Goal: Task Accomplishment & Management: Use online tool/utility

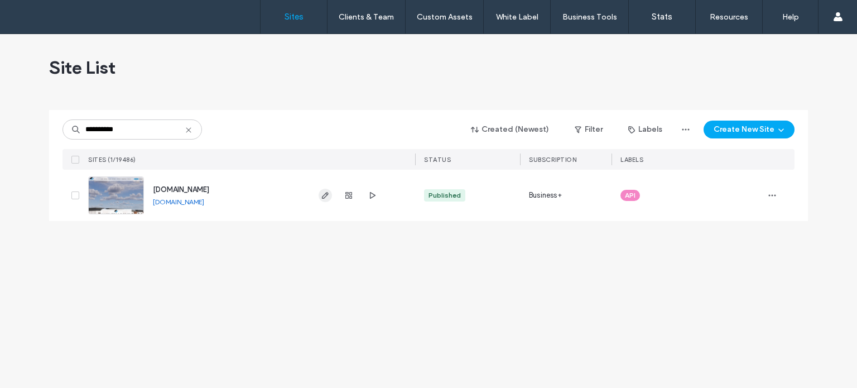
type input "**********"
click at [328, 199] on icon "button" at bounding box center [325, 195] width 9 height 9
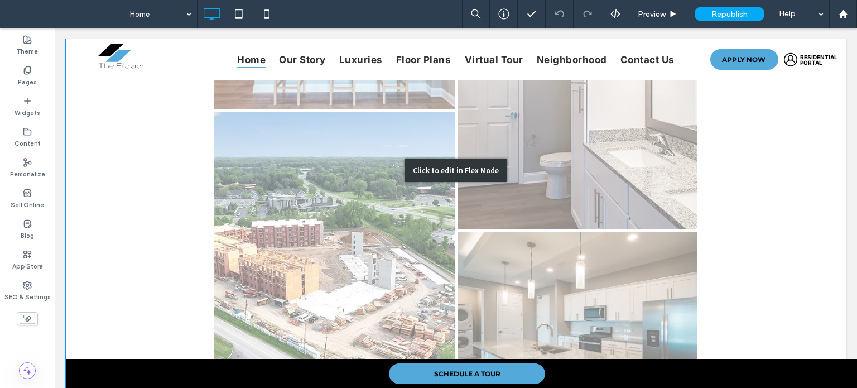
scroll to position [1450, 0]
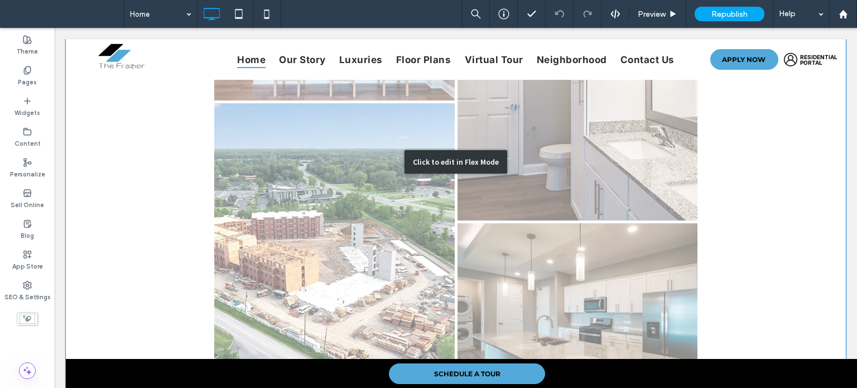
click at [288, 221] on div "Click to edit in Flex Mode" at bounding box center [456, 161] width 780 height 569
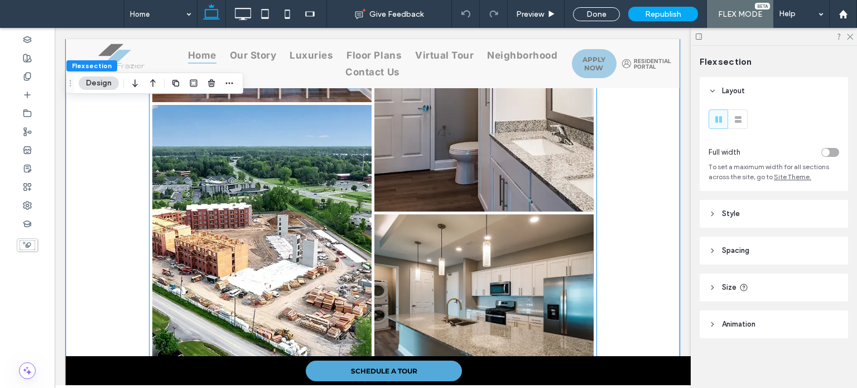
click at [308, 201] on link at bounding box center [261, 242] width 219 height 274
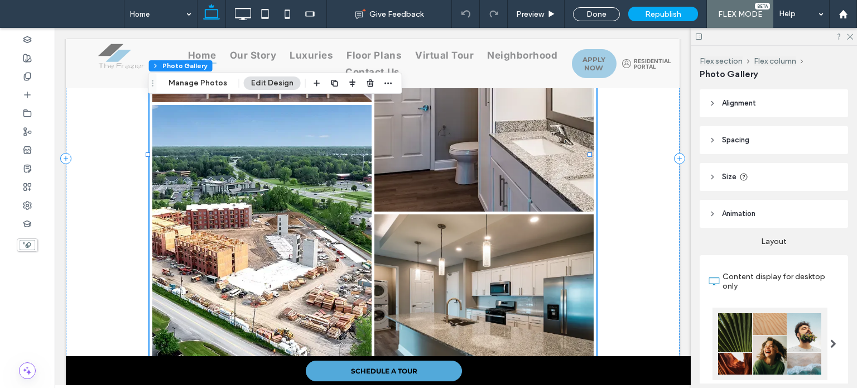
click at [287, 193] on link at bounding box center [261, 242] width 219 height 274
click at [192, 90] on div "Flex section Flex column Photo Gallery Manage Photos Edit Design" at bounding box center [275, 83] width 254 height 21
click at [190, 85] on button "Manage Photos" at bounding box center [197, 82] width 73 height 13
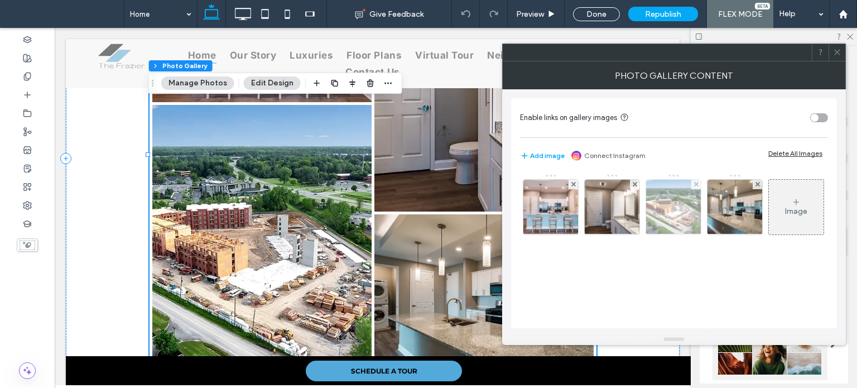
click at [683, 209] on img at bounding box center [673, 207] width 82 height 55
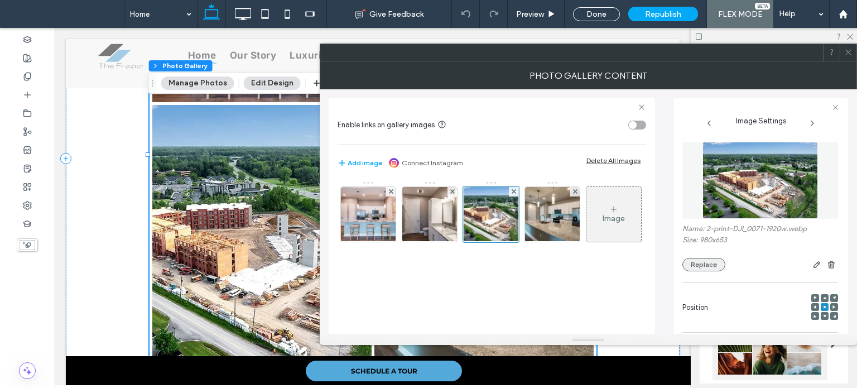
click at [713, 267] on button "Replace" at bounding box center [703, 264] width 43 height 13
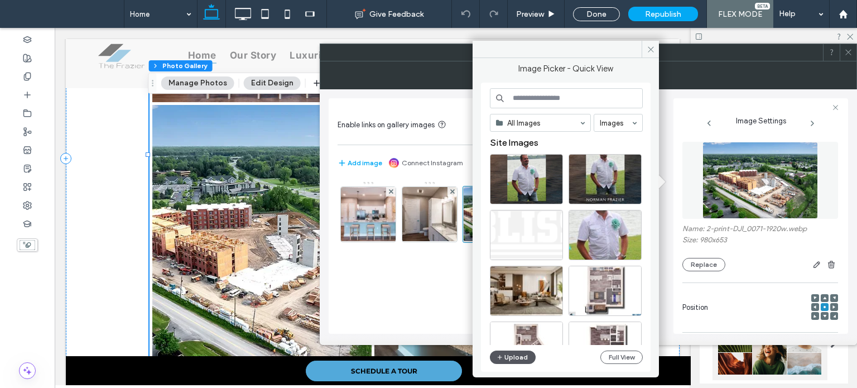
click at [521, 361] on button "Upload" at bounding box center [513, 356] width 46 height 13
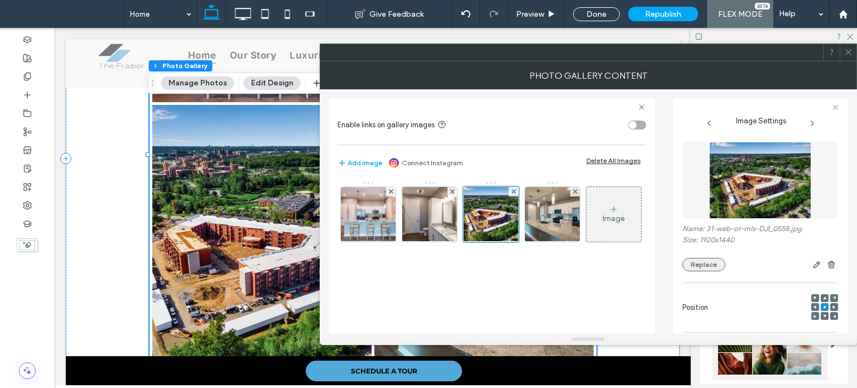
click at [714, 267] on button "Replace" at bounding box center [703, 264] width 43 height 13
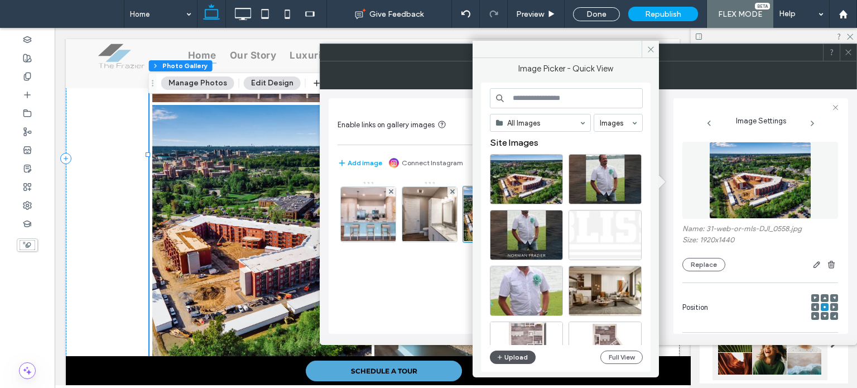
click at [514, 356] on button "Upload" at bounding box center [513, 356] width 46 height 13
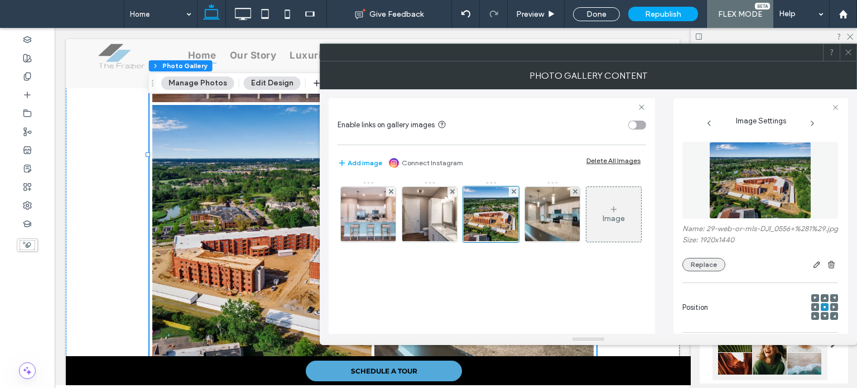
click at [703, 267] on button "Replace" at bounding box center [703, 264] width 43 height 13
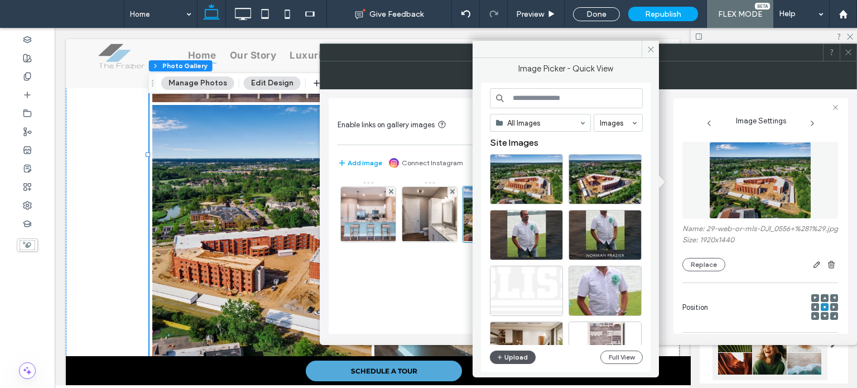
click at [511, 359] on button "Upload" at bounding box center [513, 356] width 46 height 13
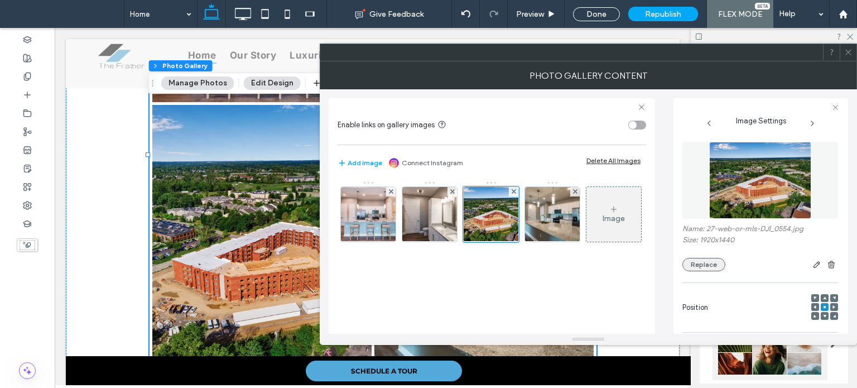
click at [714, 266] on button "Replace" at bounding box center [703, 264] width 43 height 13
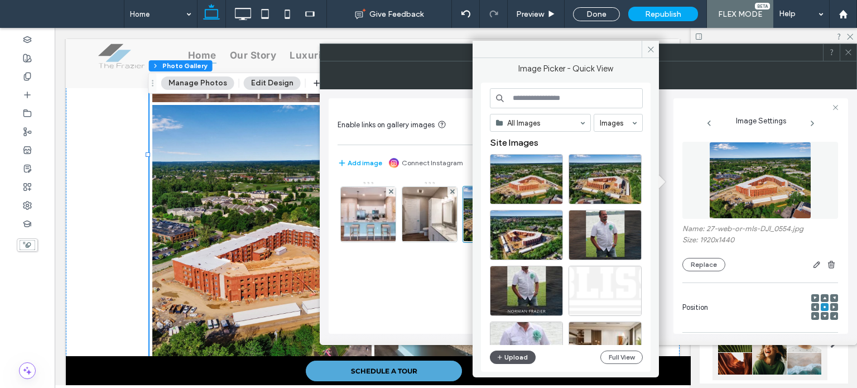
click at [518, 361] on button "Upload" at bounding box center [513, 356] width 46 height 13
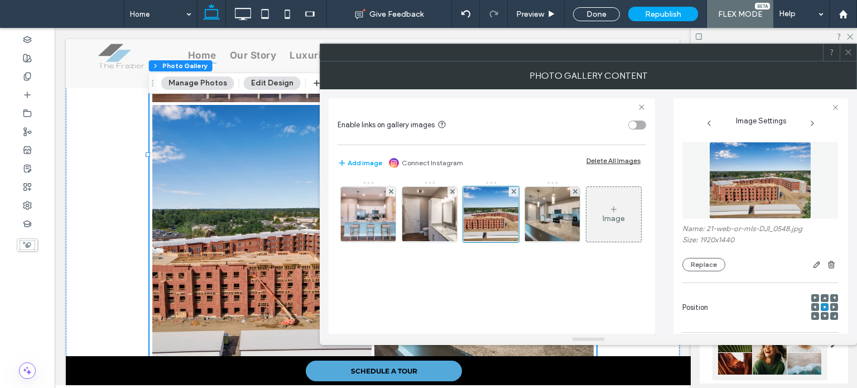
click at [852, 49] on icon at bounding box center [848, 52] width 8 height 8
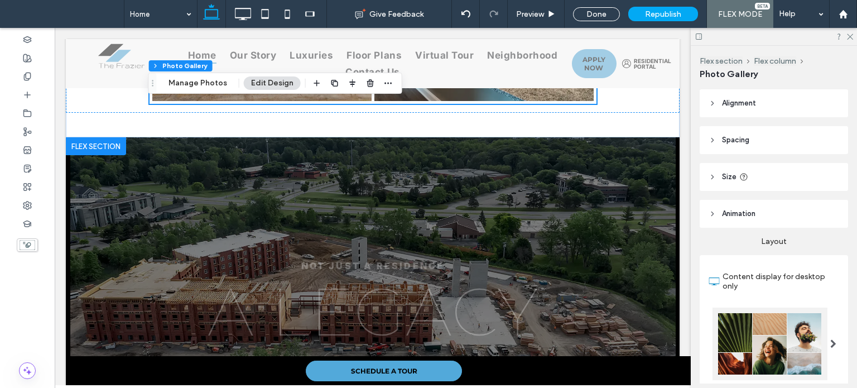
scroll to position [1729, 0]
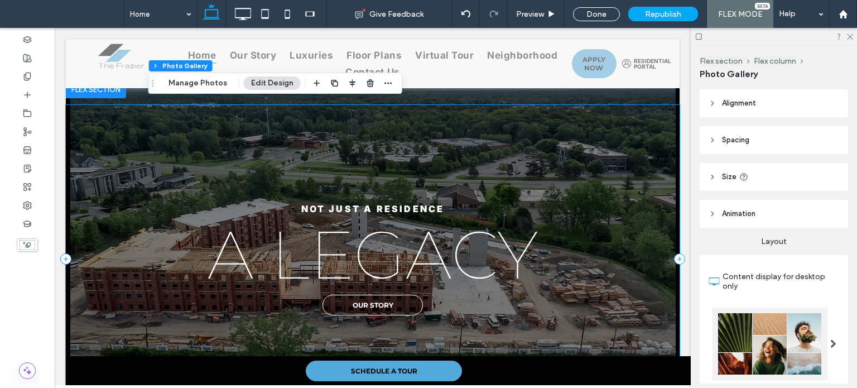
click at [146, 329] on div "Not just a residence A legacy our story" at bounding box center [372, 259] width 613 height 308
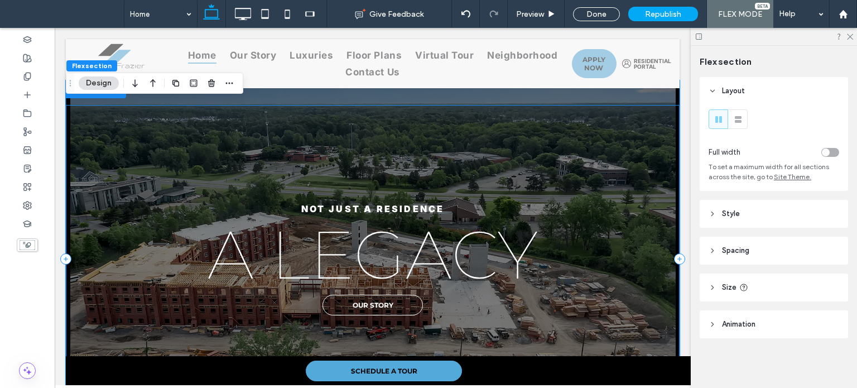
scroll to position [1820, 0]
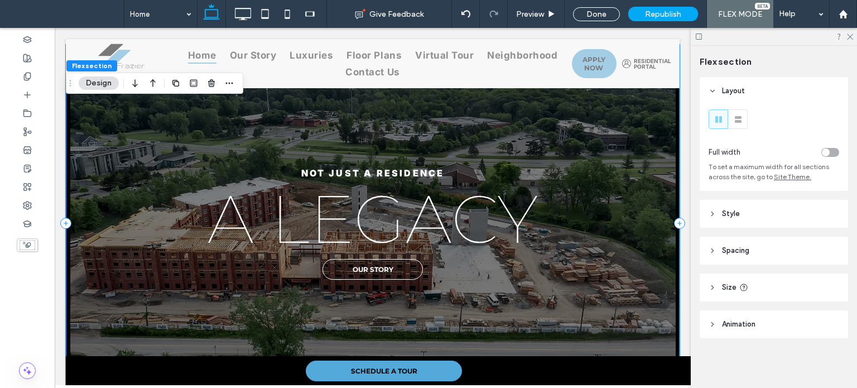
click at [158, 311] on div "Not just a residence A legacy our story" at bounding box center [372, 223] width 613 height 308
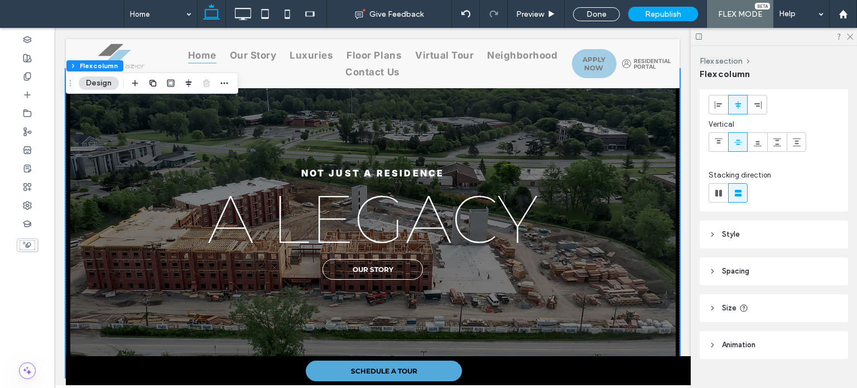
scroll to position [76, 0]
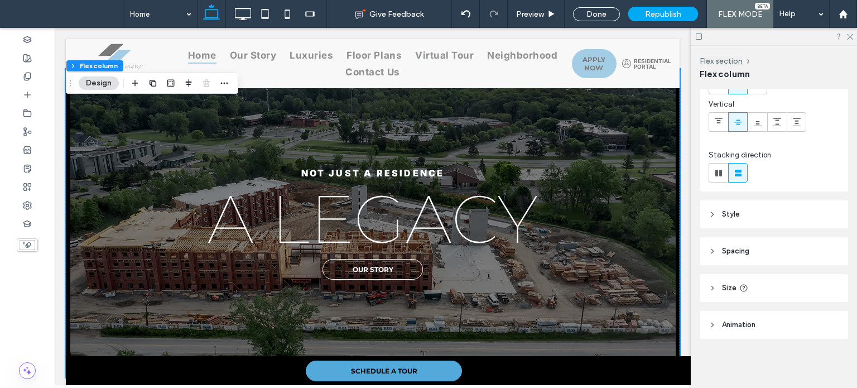
click at [717, 285] on header "Size" at bounding box center [773, 288] width 148 height 28
click at [714, 214] on icon at bounding box center [712, 214] width 8 height 8
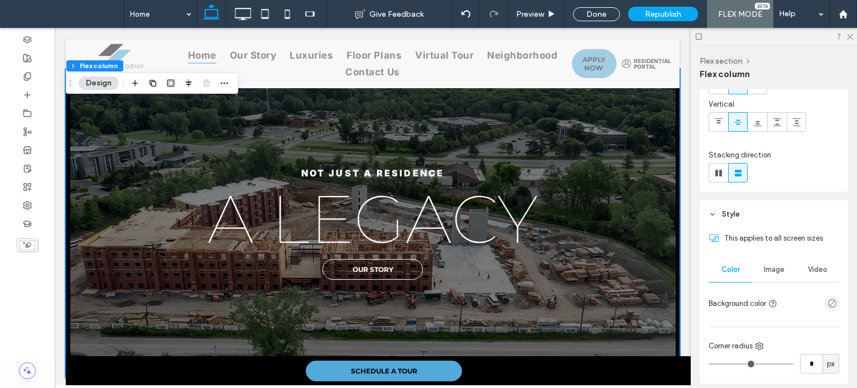
click at [771, 267] on span "Image" at bounding box center [774, 269] width 21 height 9
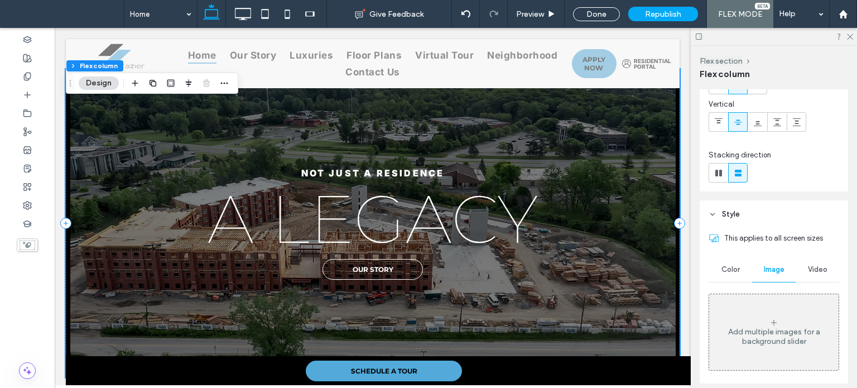
click at [604, 107] on div "Not just a residence A legacy our story" at bounding box center [372, 223] width 613 height 308
click at [851, 37] on icon at bounding box center [849, 35] width 7 height 7
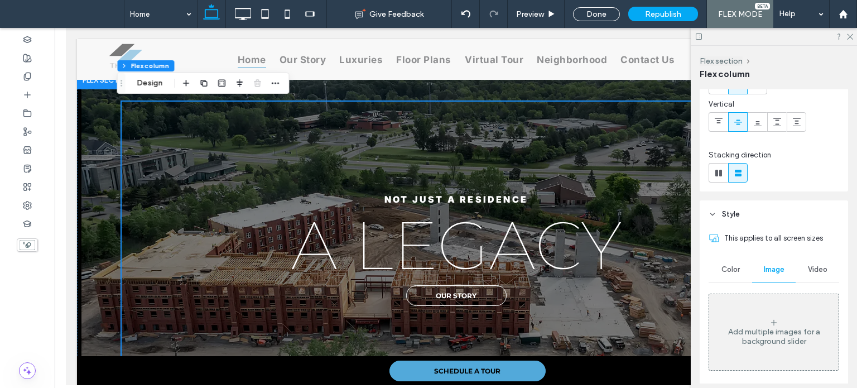
scroll to position [1782, 0]
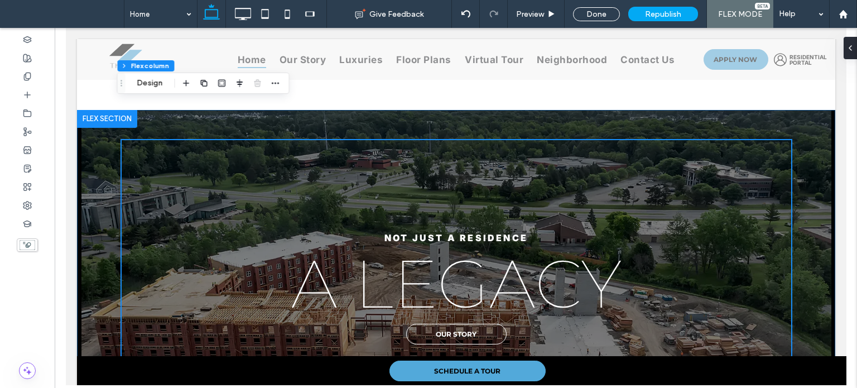
click at [91, 231] on div "Not just a residence A legacy our story" at bounding box center [455, 288] width 758 height 357
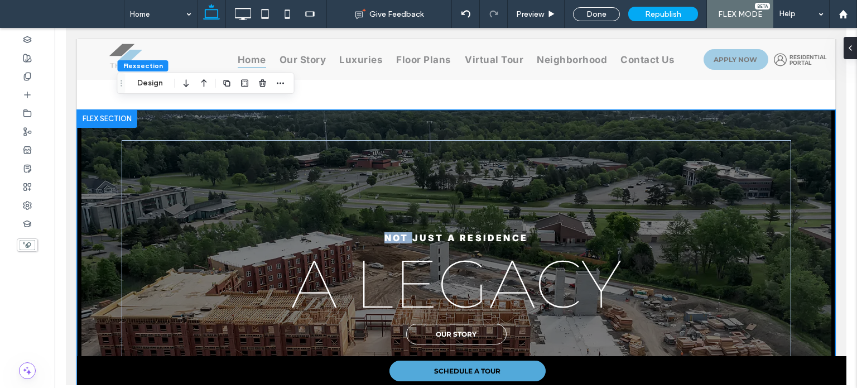
click at [91, 231] on div "Not just a residence A legacy our story" at bounding box center [455, 288] width 758 height 357
click at [153, 85] on button "Design" at bounding box center [150, 82] width 40 height 13
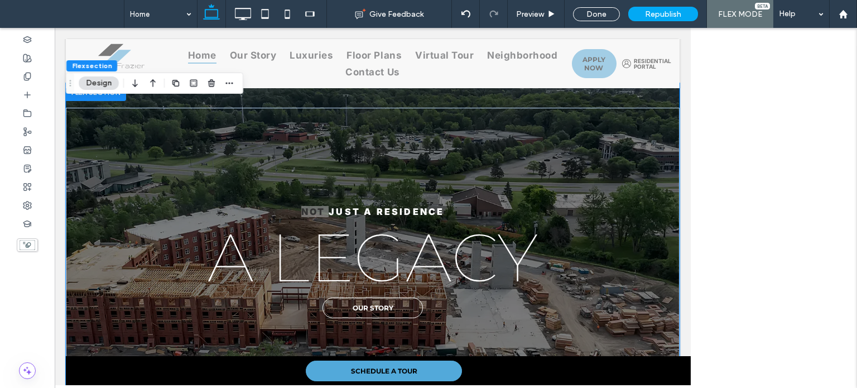
scroll to position [1820, 0]
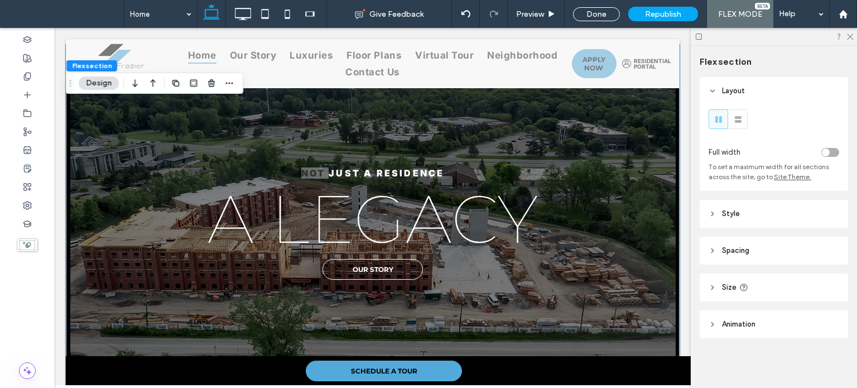
click at [761, 247] on header "Spacing" at bounding box center [773, 250] width 148 height 28
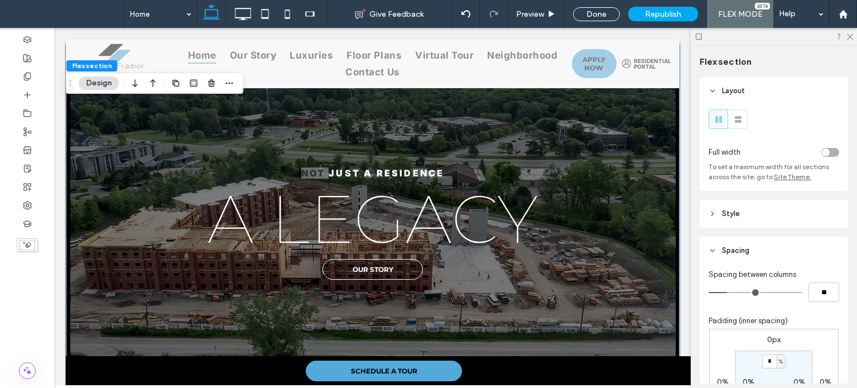
click at [755, 211] on header "Style" at bounding box center [773, 214] width 148 height 28
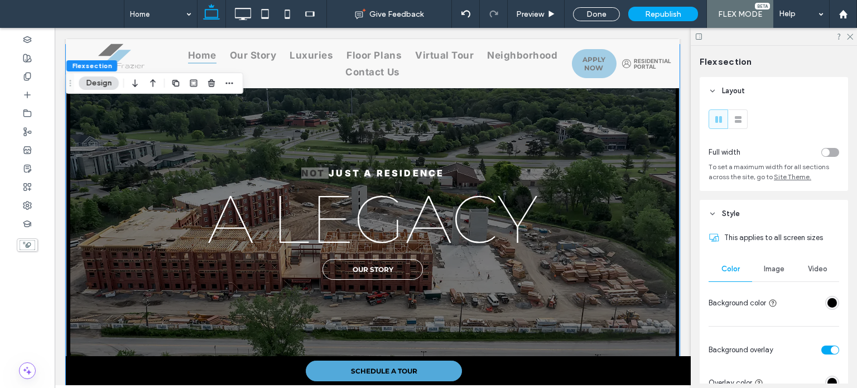
click at [765, 283] on div "Color Image Video Background color" at bounding box center [773, 285] width 131 height 56
click at [770, 271] on span "Image" at bounding box center [774, 268] width 21 height 9
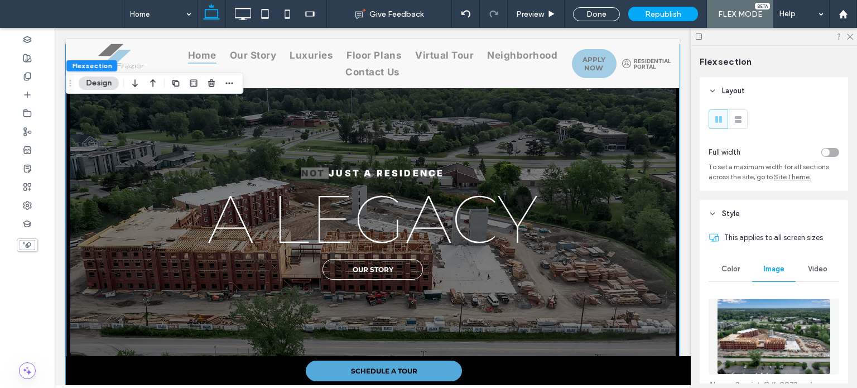
click at [773, 334] on img at bounding box center [773, 336] width 113 height 76
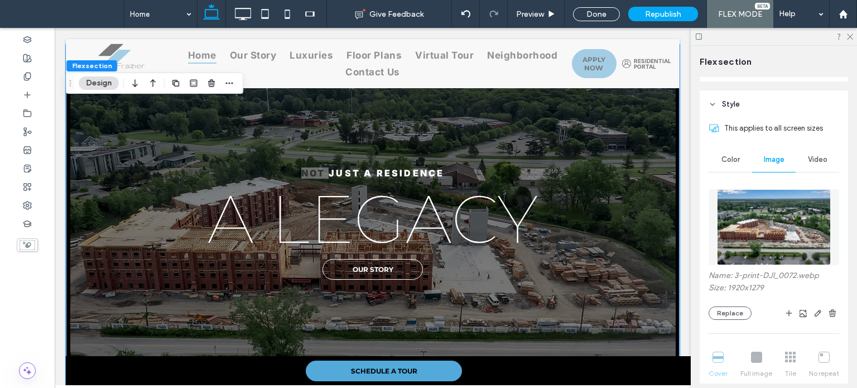
scroll to position [112, 0]
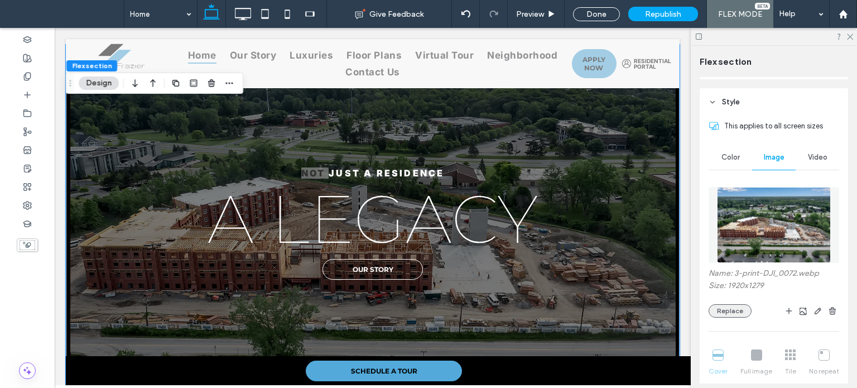
click at [745, 305] on button "Replace" at bounding box center [729, 310] width 43 height 13
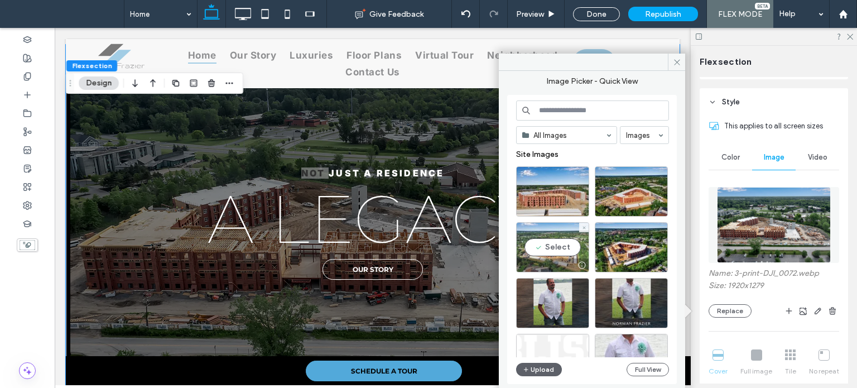
click at [567, 249] on div "Select" at bounding box center [552, 247] width 73 height 50
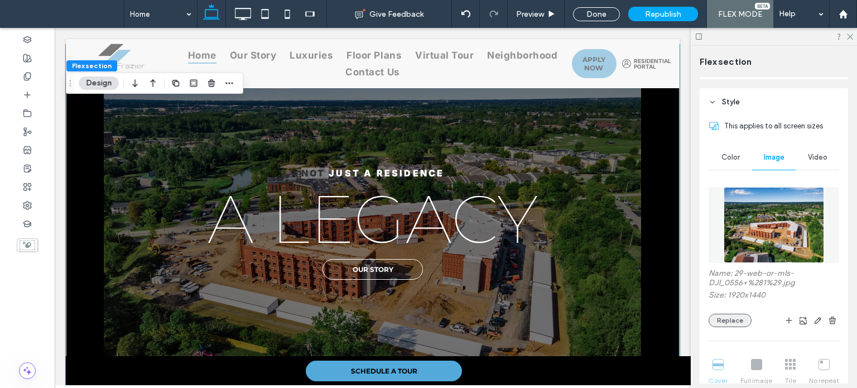
click at [728, 316] on button "Replace" at bounding box center [729, 319] width 43 height 13
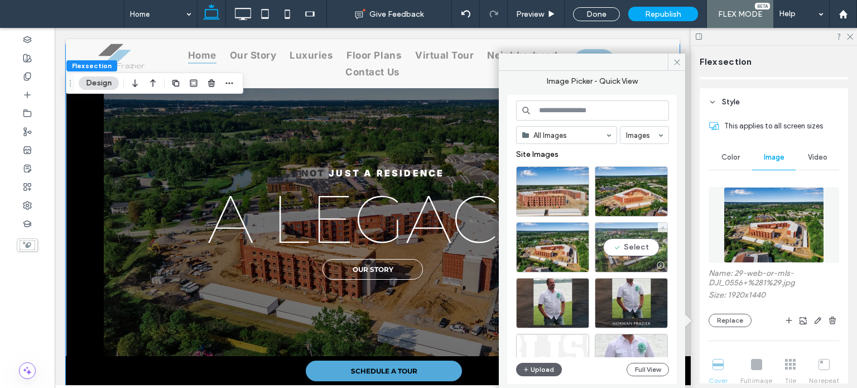
click at [628, 245] on div "Select" at bounding box center [631, 247] width 73 height 50
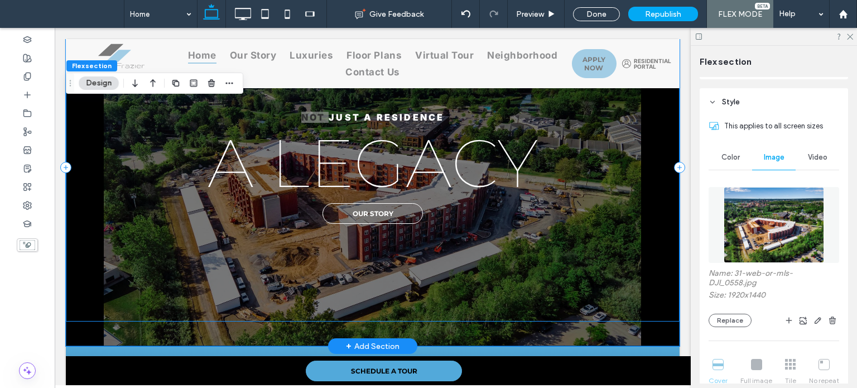
scroll to position [1820, 0]
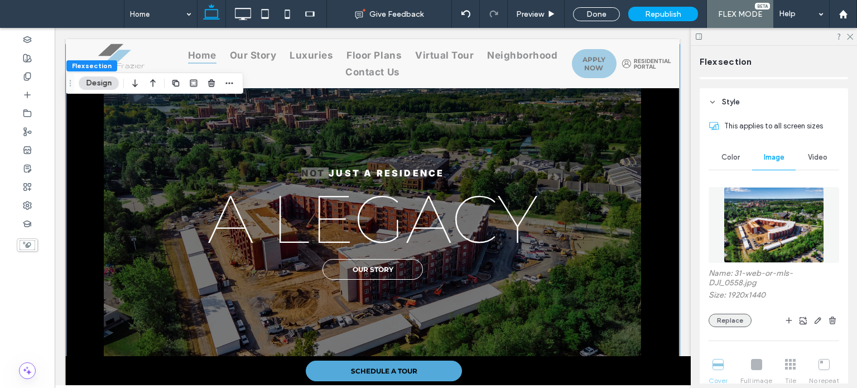
click at [732, 318] on button "Replace" at bounding box center [729, 319] width 43 height 13
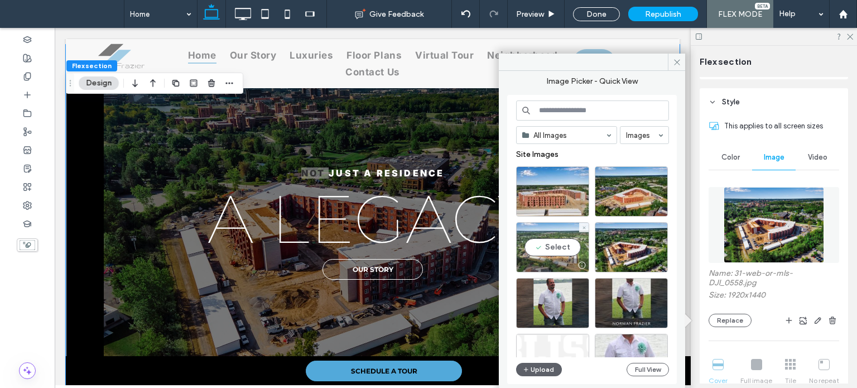
click at [554, 245] on div "Select" at bounding box center [552, 247] width 73 height 50
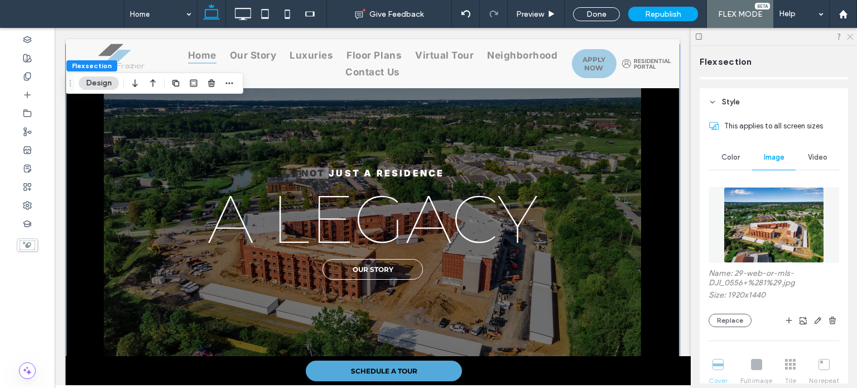
click at [850, 33] on icon at bounding box center [849, 35] width 7 height 7
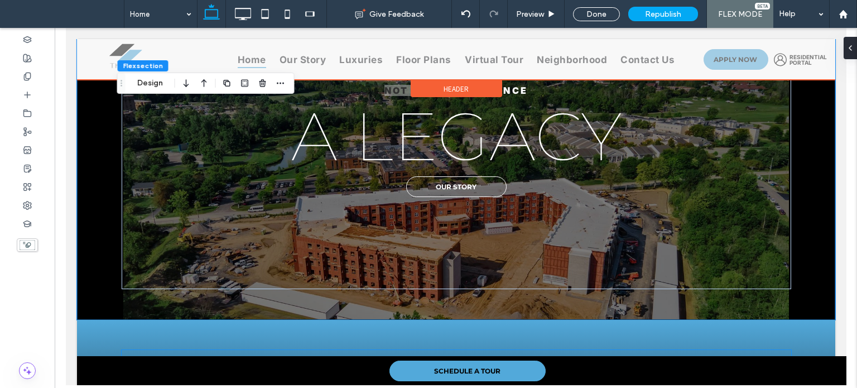
scroll to position [1949, 0]
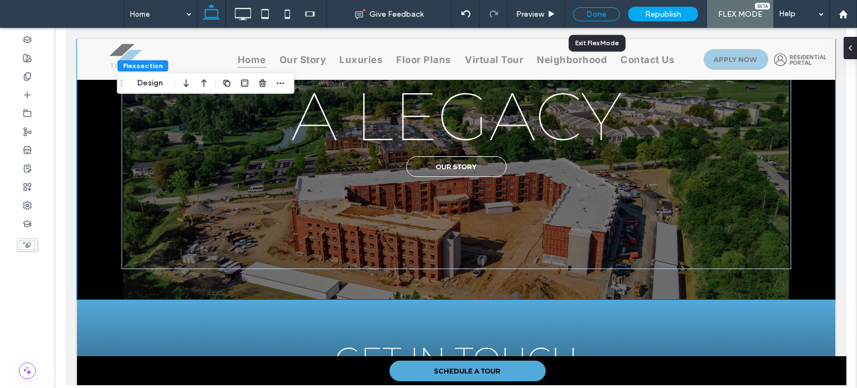
click at [605, 17] on div "Done" at bounding box center [596, 14] width 47 height 14
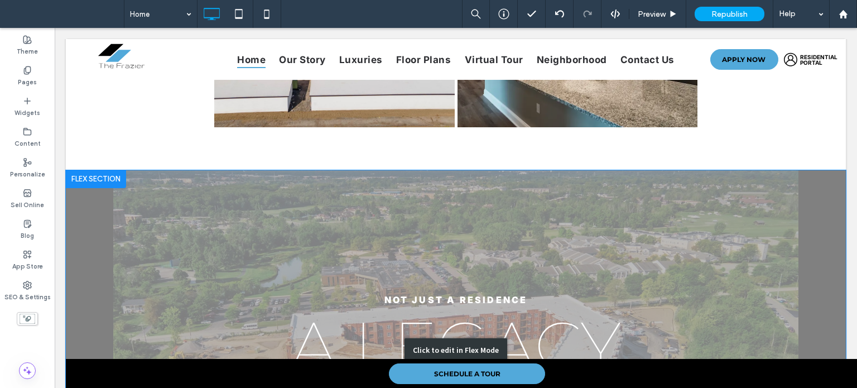
click at [86, 254] on div "Click to edit in Flex Mode" at bounding box center [456, 350] width 780 height 360
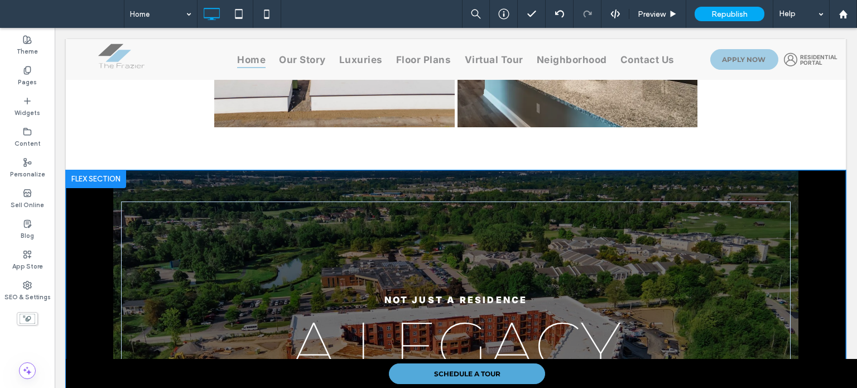
scroll to position [1725, 0]
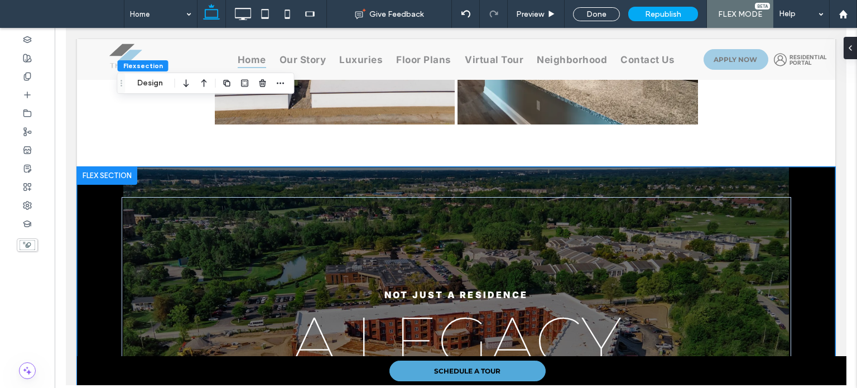
click at [110, 250] on div "Not just a residence A legacy our story" at bounding box center [455, 345] width 758 height 357
click at [144, 85] on button "Design" at bounding box center [150, 82] width 40 height 13
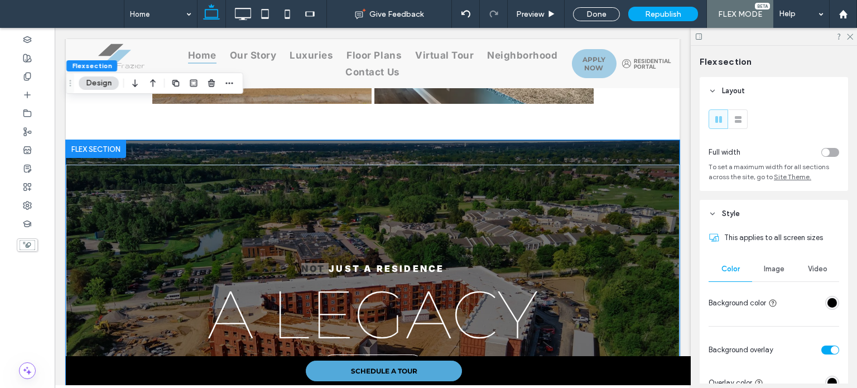
scroll to position [1800, 0]
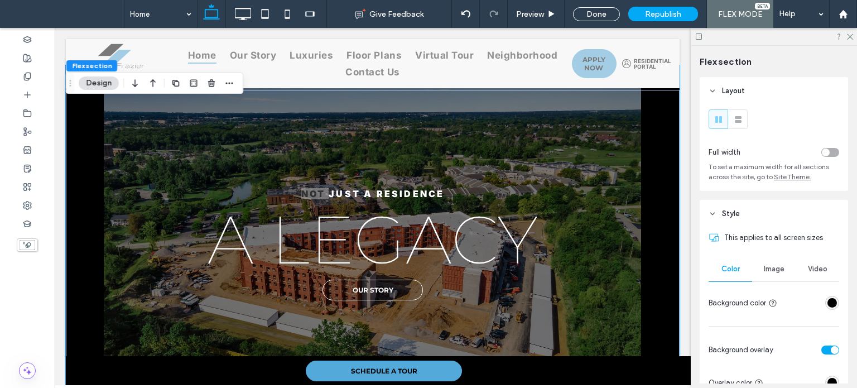
click at [771, 269] on span "Image" at bounding box center [774, 268] width 21 height 9
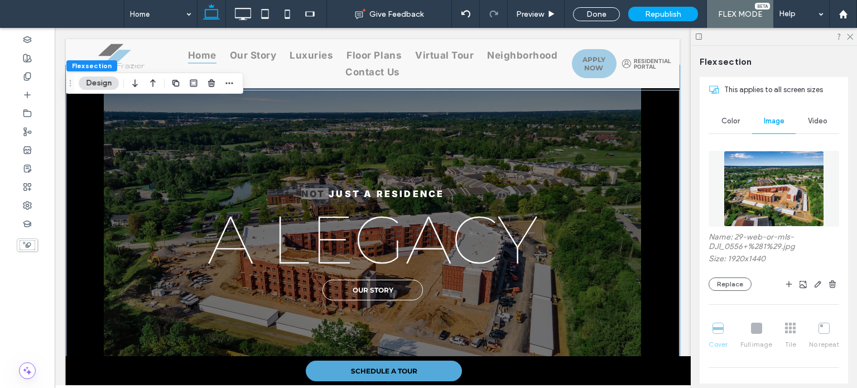
scroll to position [167, 0]
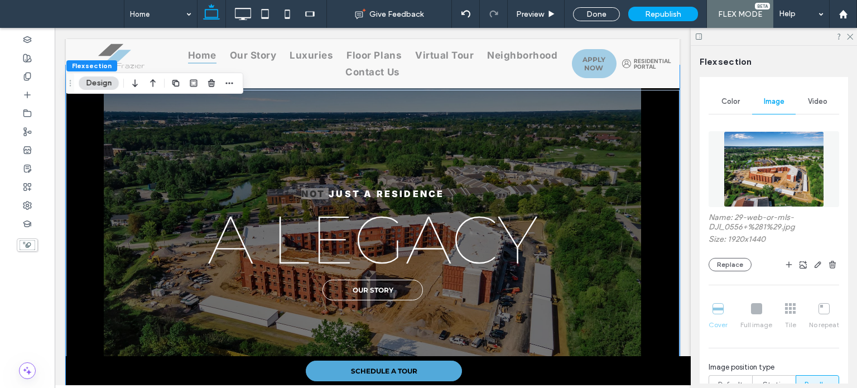
click at [757, 311] on div "Cover Full image Tile No repeat" at bounding box center [773, 316] width 131 height 36
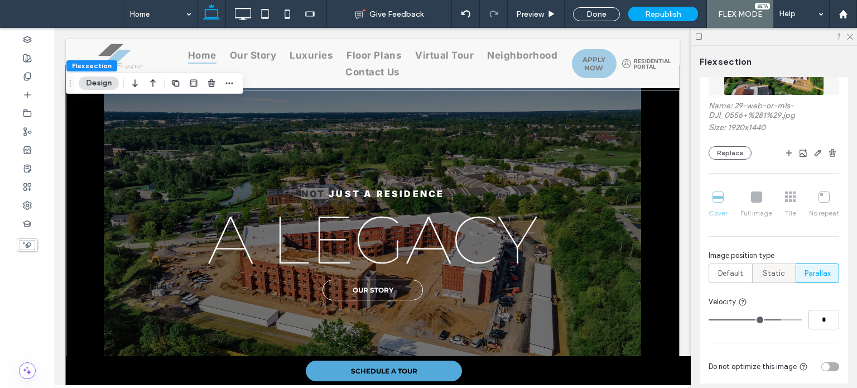
click at [767, 273] on span "Static" at bounding box center [773, 273] width 22 height 11
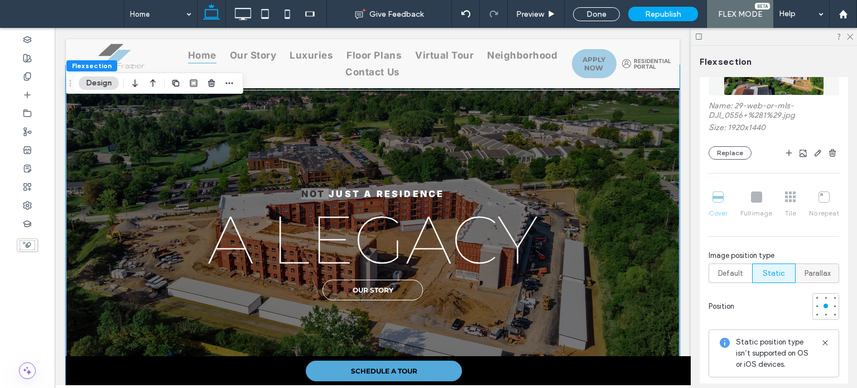
click at [817, 275] on span "Parallax" at bounding box center [817, 273] width 26 height 11
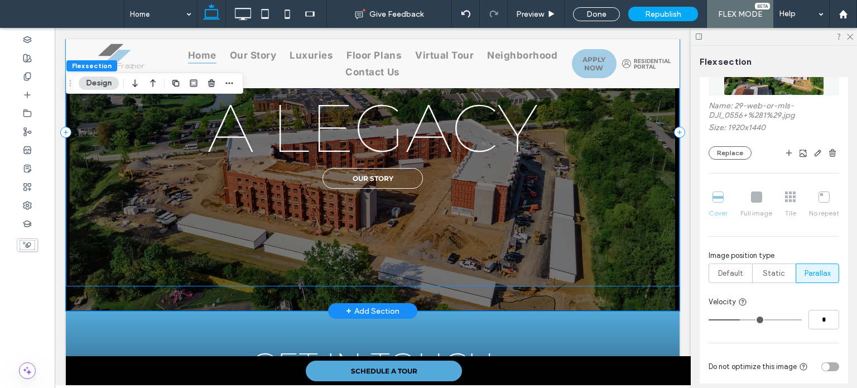
scroll to position [1744, 0]
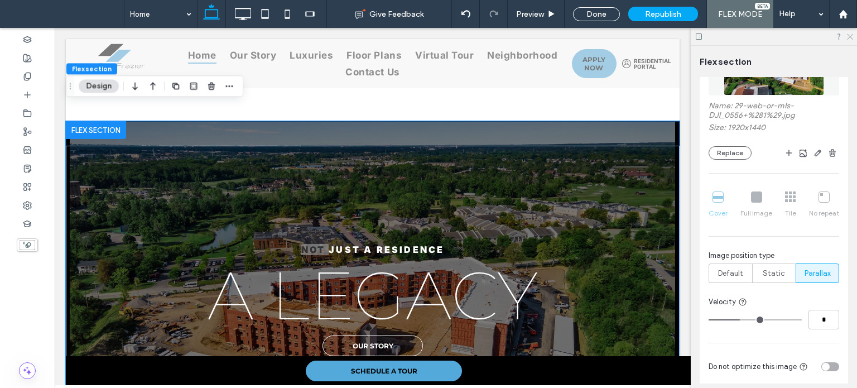
click at [852, 37] on icon at bounding box center [849, 35] width 7 height 7
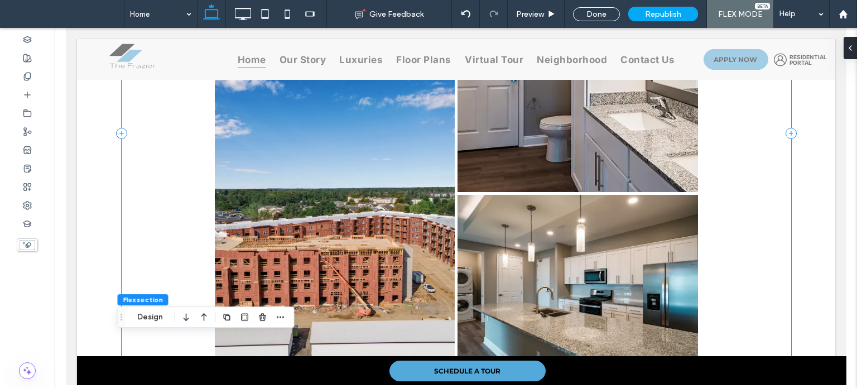
scroll to position [1408, 0]
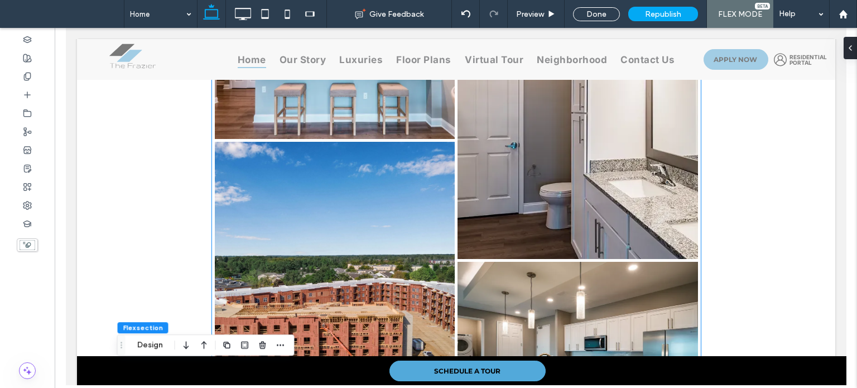
click at [316, 196] on link at bounding box center [334, 292] width 240 height 300
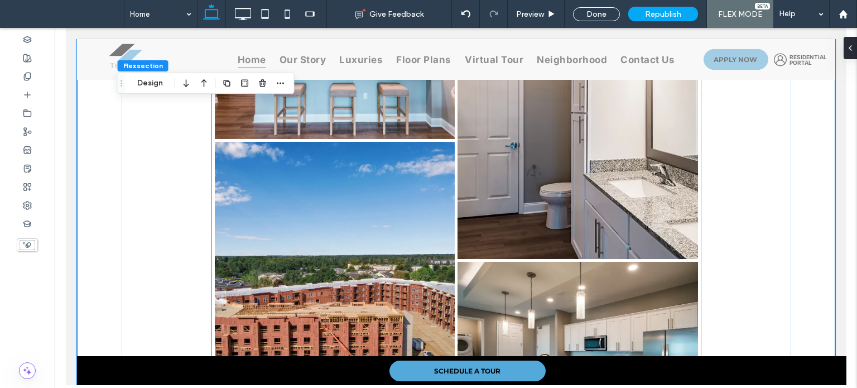
click at [316, 196] on link at bounding box center [334, 292] width 240 height 300
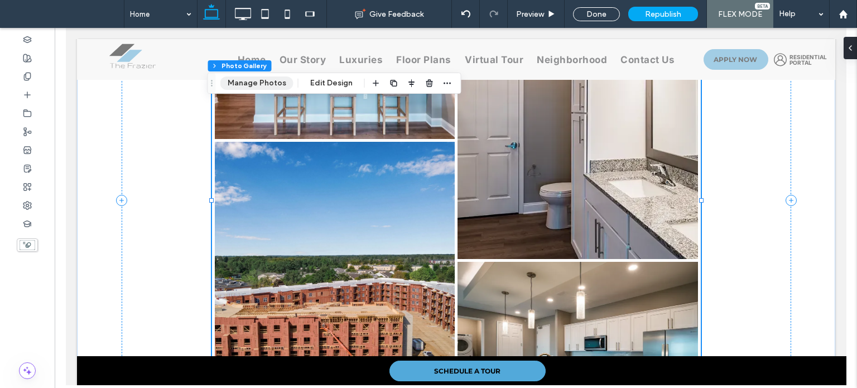
click at [243, 81] on button "Manage Photos" at bounding box center [256, 82] width 73 height 13
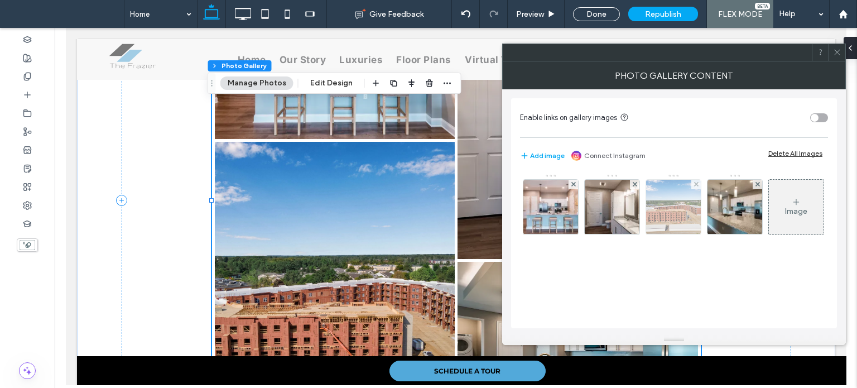
click at [669, 209] on img at bounding box center [673, 207] width 73 height 55
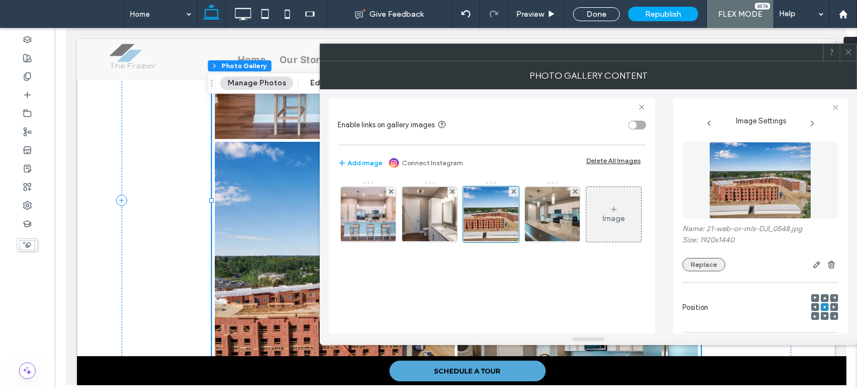
click at [703, 264] on button "Replace" at bounding box center [703, 264] width 43 height 13
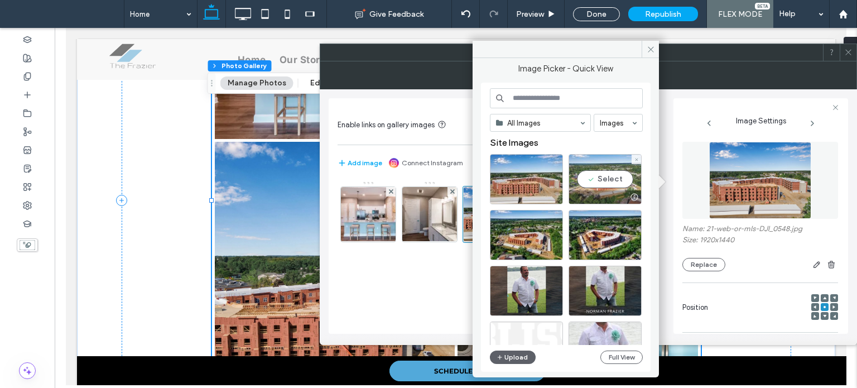
click at [614, 188] on div "Select" at bounding box center [604, 179] width 73 height 50
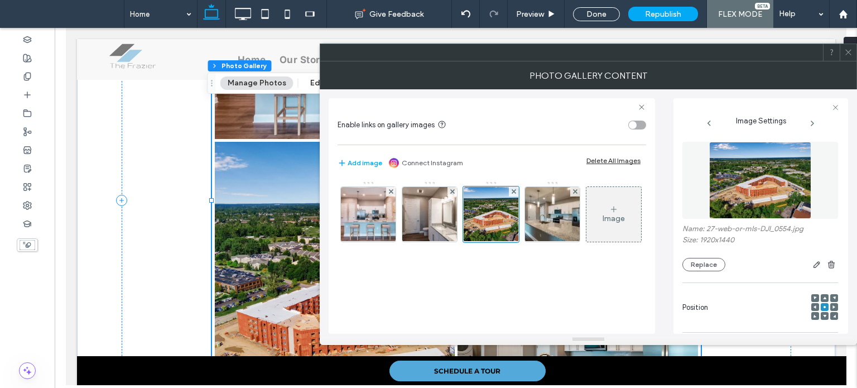
click at [847, 52] on icon at bounding box center [848, 52] width 8 height 8
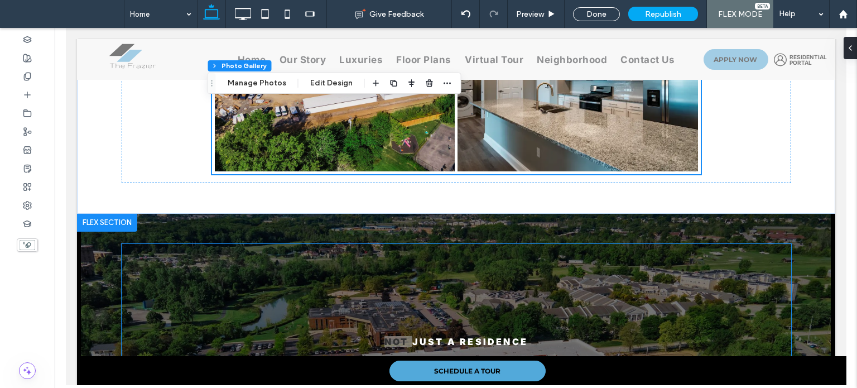
scroll to position [1519, 0]
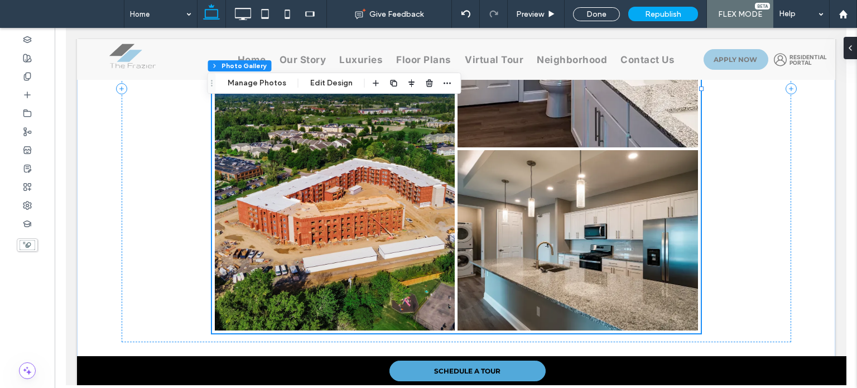
click at [368, 147] on link at bounding box center [334, 180] width 240 height 300
click at [283, 164] on link at bounding box center [334, 180] width 240 height 300
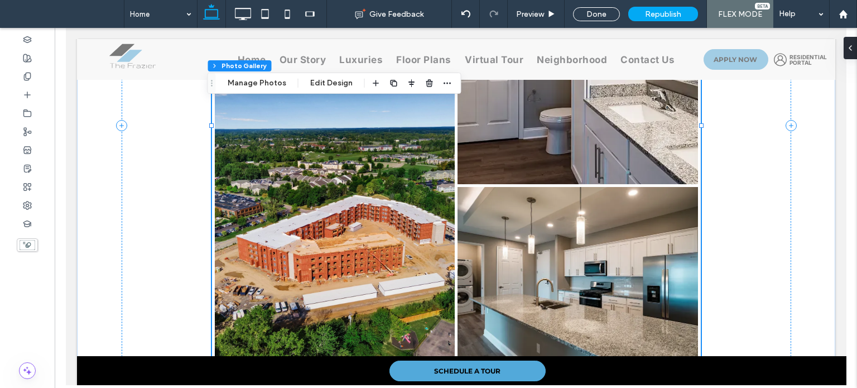
scroll to position [1408, 0]
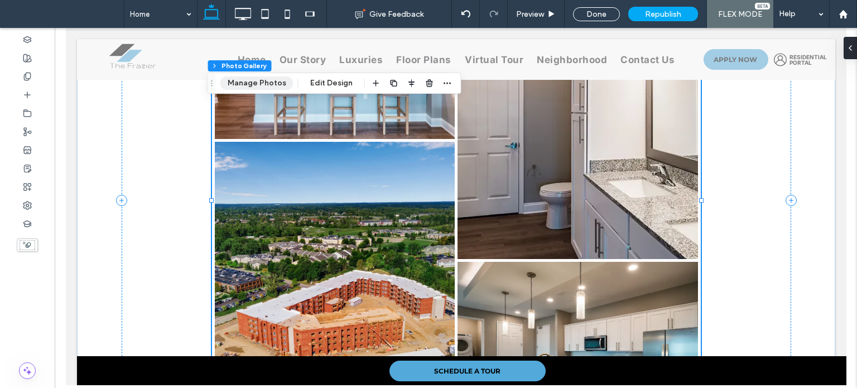
click at [262, 78] on button "Manage Photos" at bounding box center [256, 82] width 73 height 13
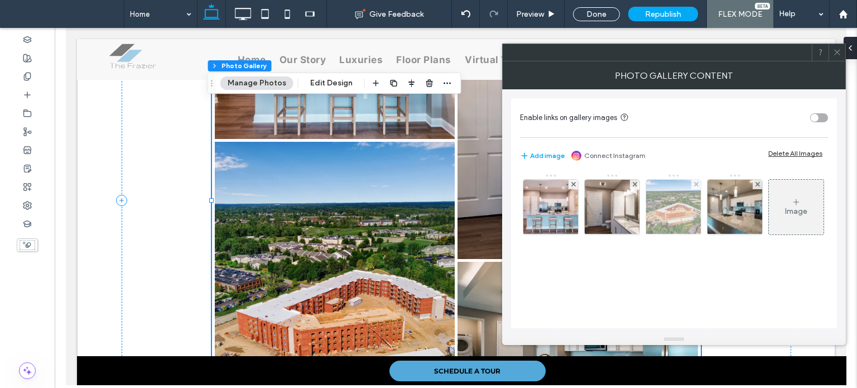
click at [663, 218] on img at bounding box center [673, 207] width 73 height 55
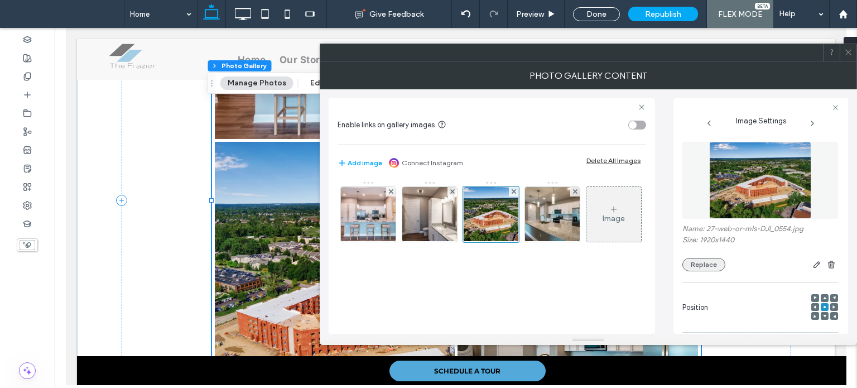
click at [689, 260] on button "Replace" at bounding box center [703, 264] width 43 height 13
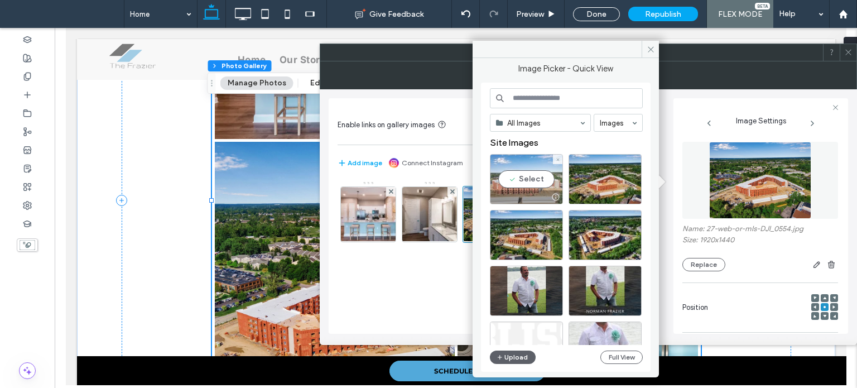
click at [544, 182] on div "Select" at bounding box center [526, 179] width 73 height 50
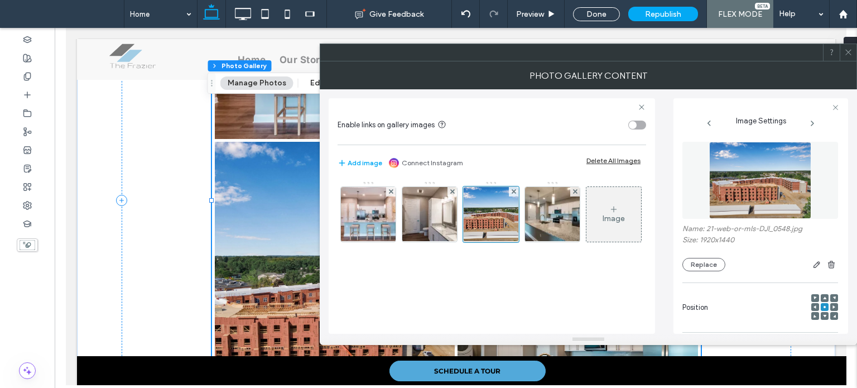
click at [852, 51] on icon at bounding box center [848, 52] width 8 height 8
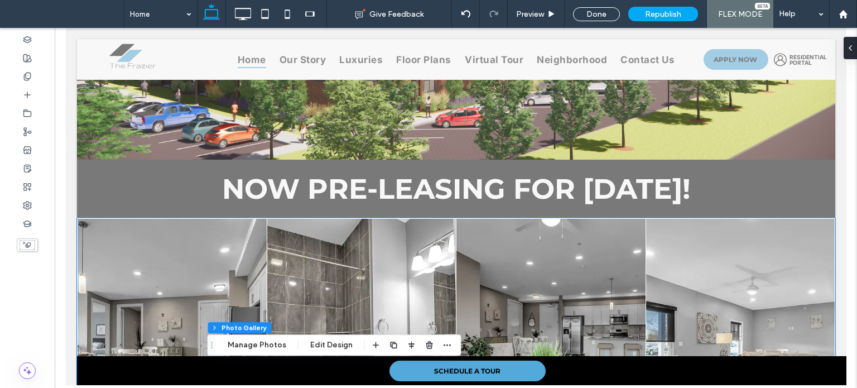
scroll to position [0, 0]
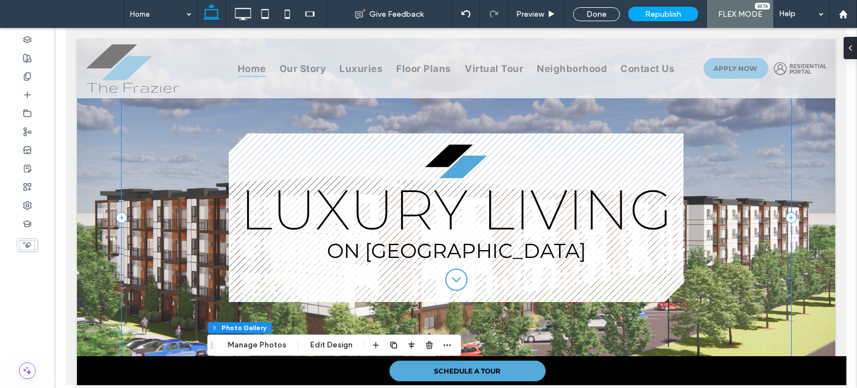
click at [163, 219] on div "**********" at bounding box center [455, 217] width 669 height 357
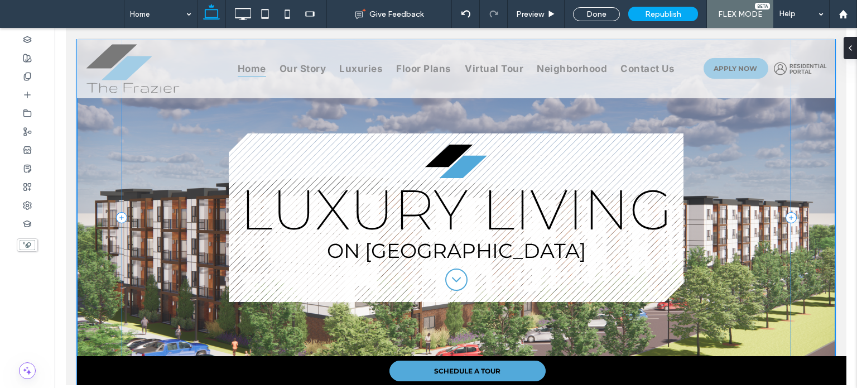
scroll to position [11, 0]
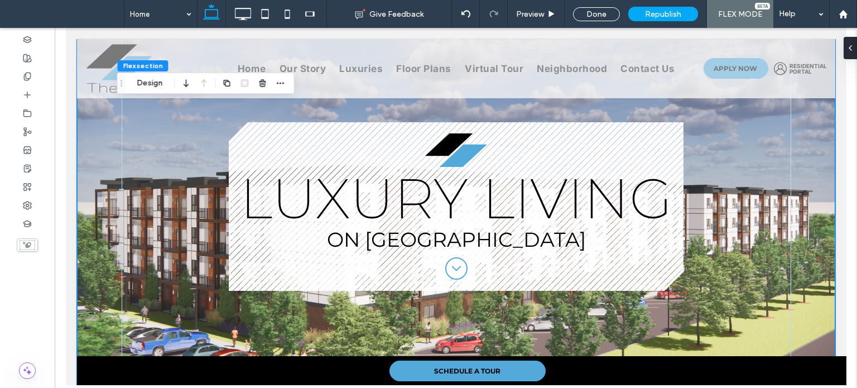
click at [88, 232] on div "**********" at bounding box center [455, 206] width 758 height 357
click at [96, 233] on div "**********" at bounding box center [455, 206] width 758 height 357
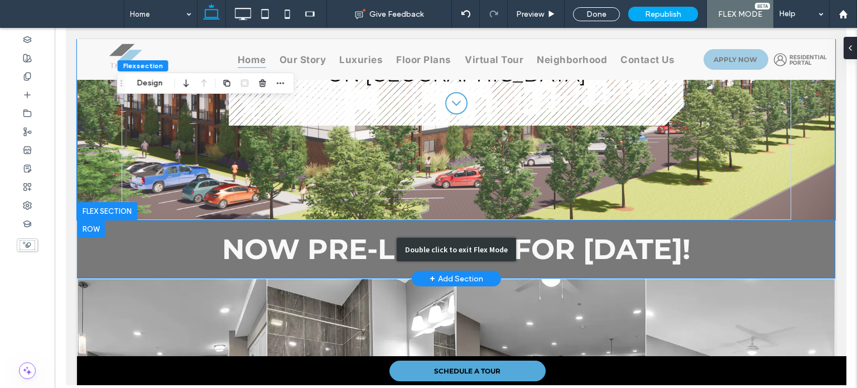
scroll to position [178, 0]
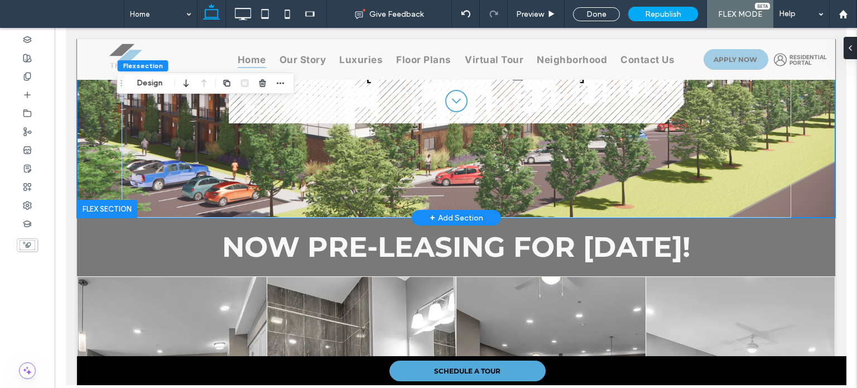
click at [98, 156] on div "**********" at bounding box center [455, 39] width 758 height 357
click at [137, 80] on button "Design" at bounding box center [150, 82] width 40 height 13
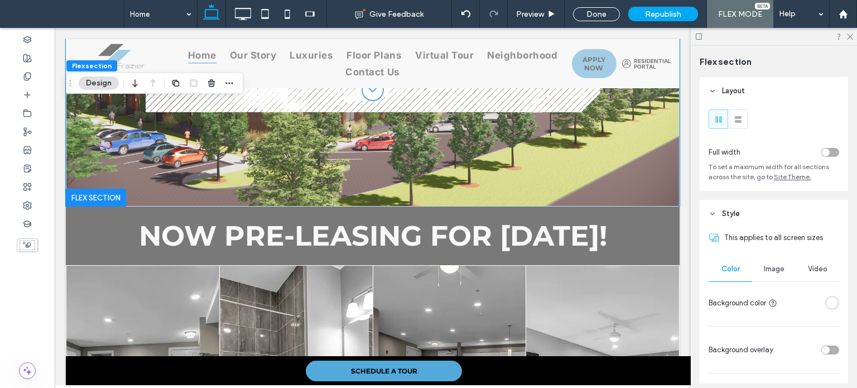
click at [772, 269] on span "Image" at bounding box center [774, 268] width 21 height 9
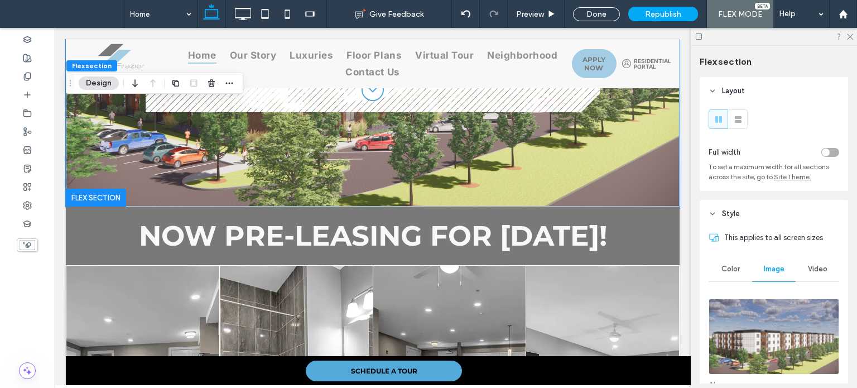
click at [853, 35] on div at bounding box center [773, 36] width 166 height 17
click at [848, 37] on icon at bounding box center [849, 35] width 7 height 7
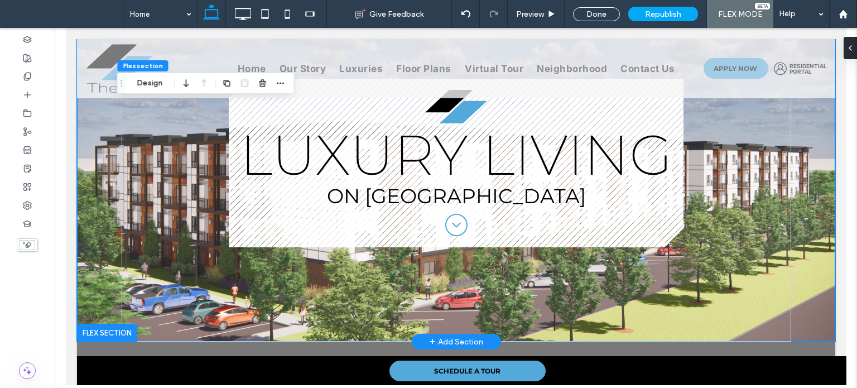
scroll to position [0, 0]
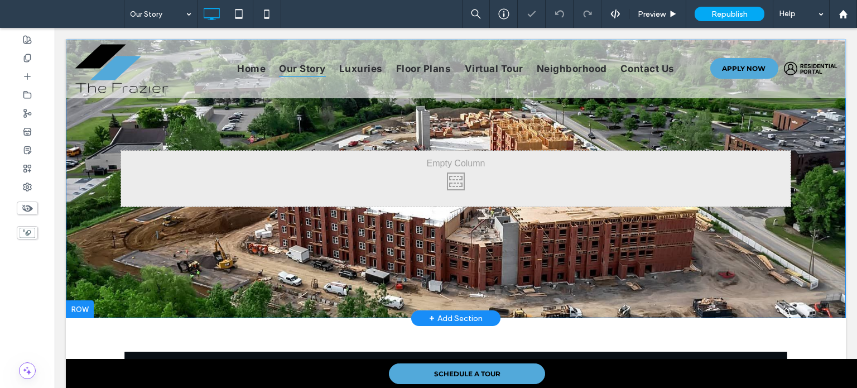
click at [240, 292] on div "Click To Paste Click To Paste Row + Add Section" at bounding box center [456, 178] width 780 height 279
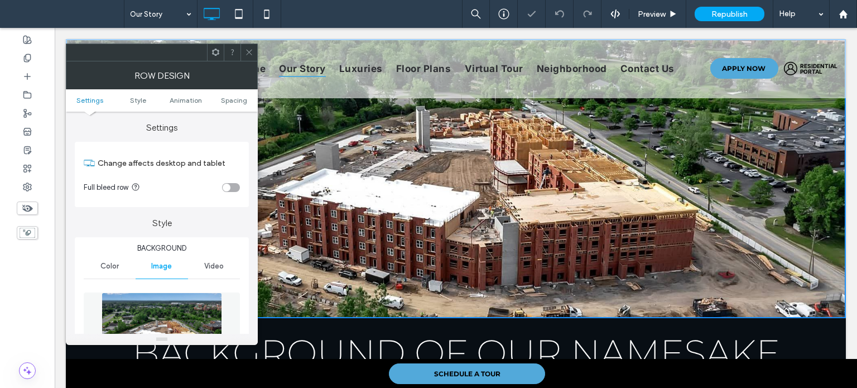
scroll to position [167, 0]
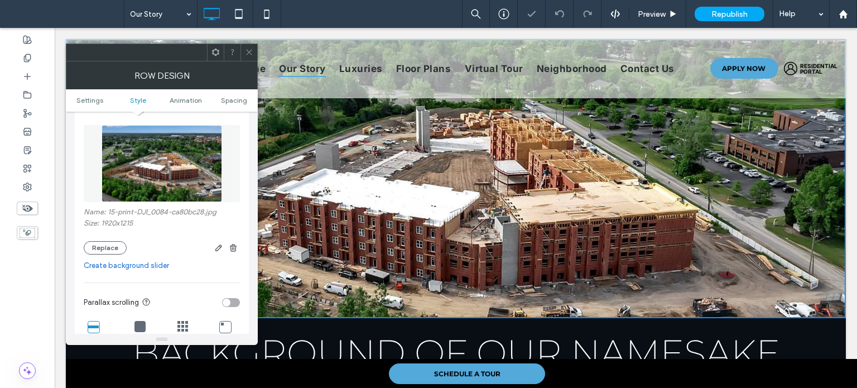
click at [117, 255] on div "Name: 15-print-DJI_0084-ca80bc28.jpg Size: 1920x1215 Replace" at bounding box center [162, 187] width 156 height 146
click at [116, 251] on button "Replace" at bounding box center [105, 247] width 43 height 13
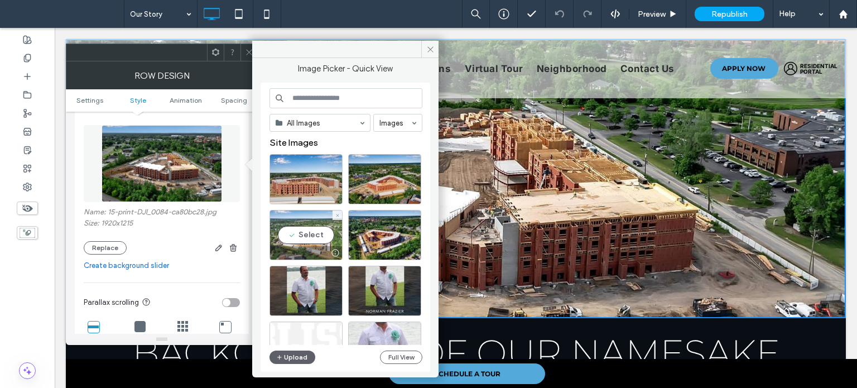
drag, startPoint x: 238, startPoint y: 210, endPoint x: 292, endPoint y: 238, distance: 61.4
click at [292, 238] on div "Select" at bounding box center [305, 235] width 73 height 50
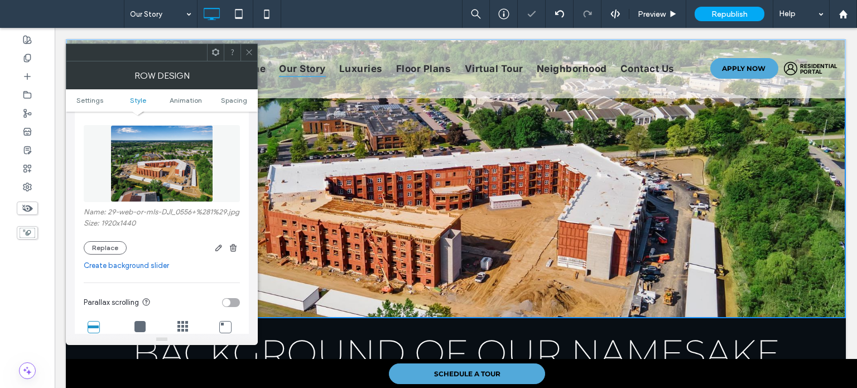
click at [250, 54] on use at bounding box center [249, 53] width 6 height 6
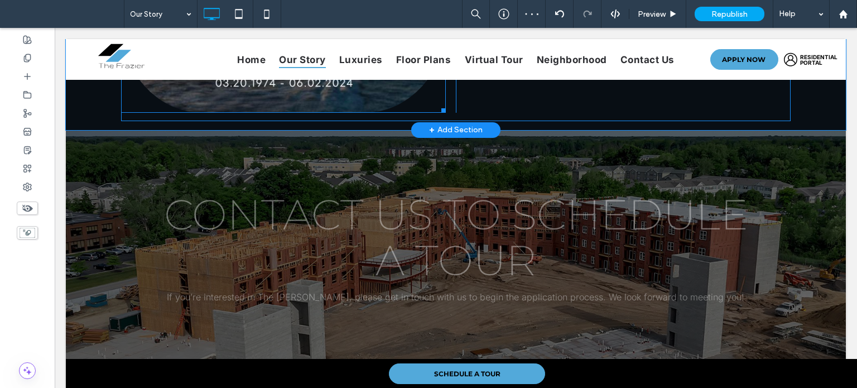
scroll to position [669, 0]
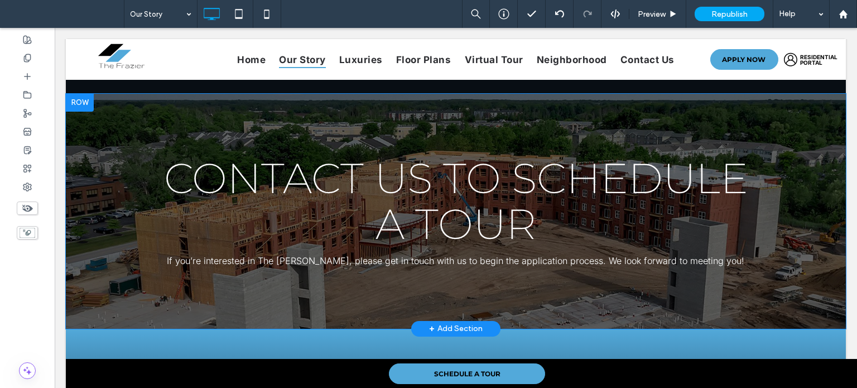
click at [190, 307] on div "Contact Us to Schedule a Tour If you’re interested in The Frazier, please get i…" at bounding box center [456, 211] width 780 height 235
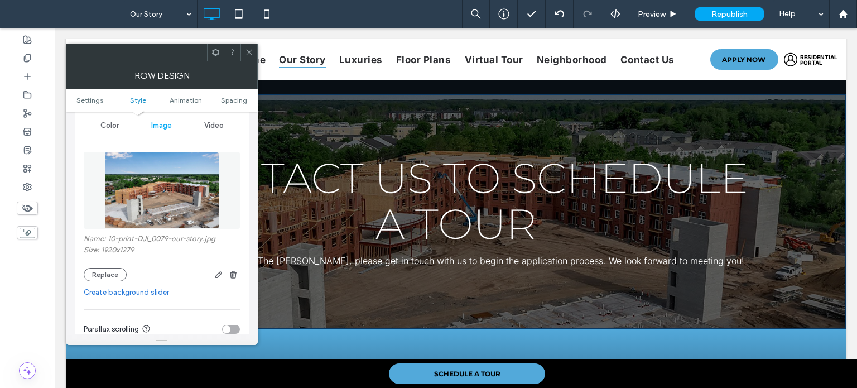
scroll to position [167, 0]
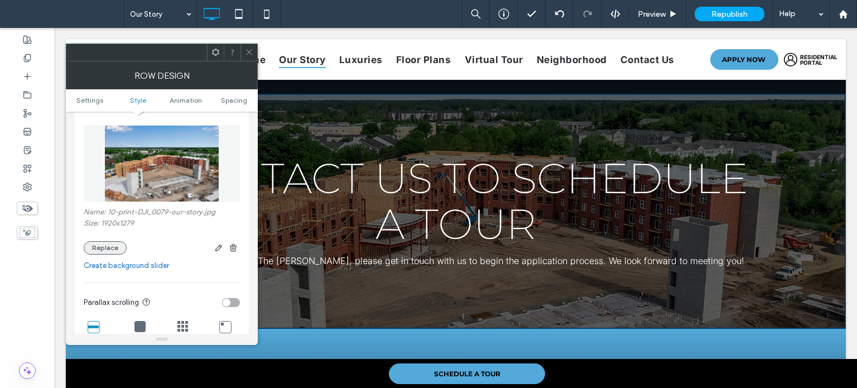
click at [112, 249] on button "Replace" at bounding box center [105, 247] width 43 height 13
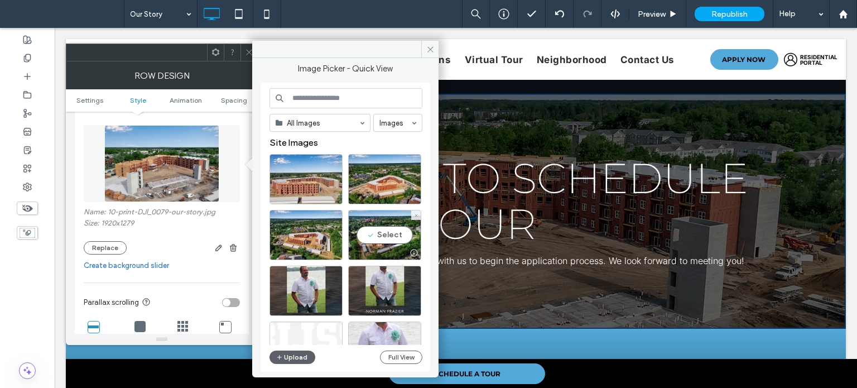
click at [421, 225] on div "Select" at bounding box center [349, 238] width 161 height 56
click at [397, 229] on div "Select" at bounding box center [384, 235] width 73 height 50
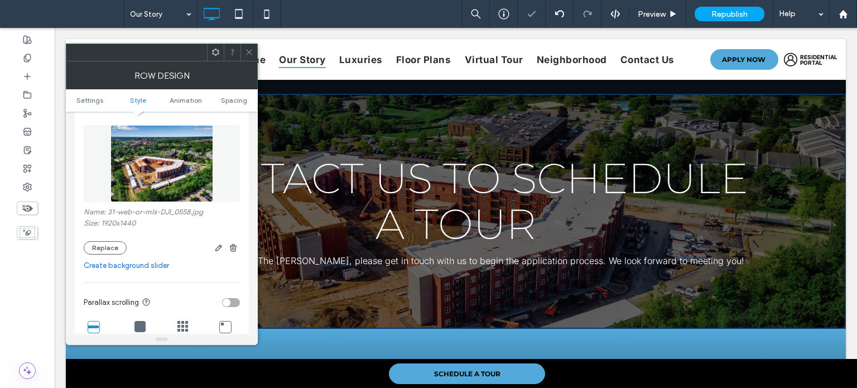
click at [247, 49] on icon at bounding box center [249, 52] width 8 height 8
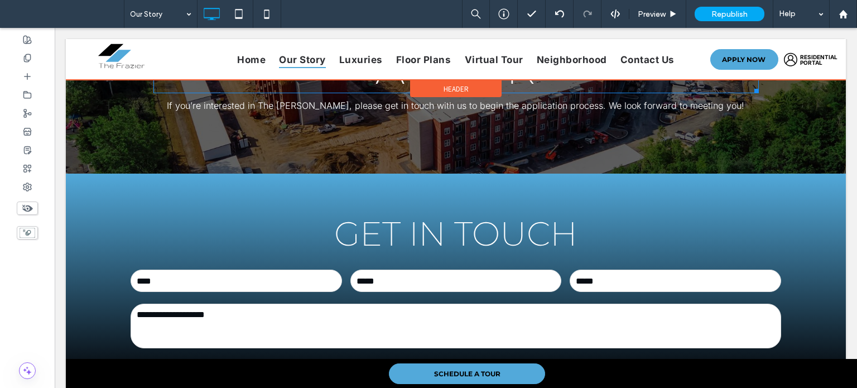
scroll to position [781, 0]
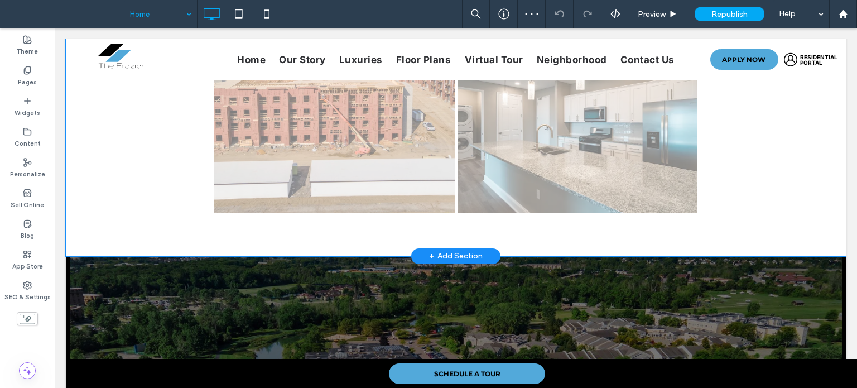
scroll to position [1785, 0]
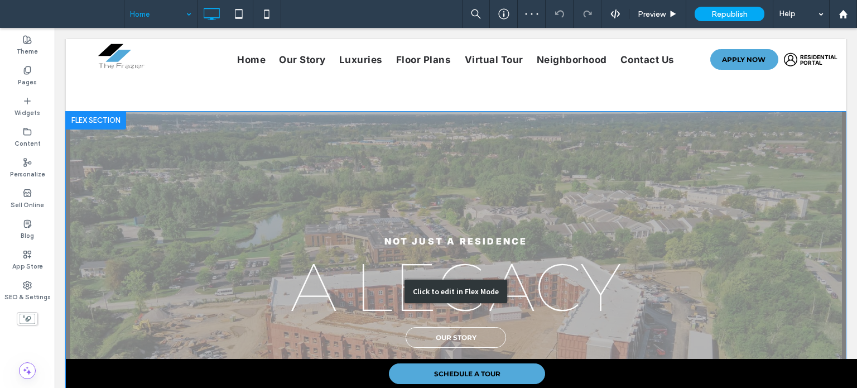
click at [255, 332] on div "Click to edit in Flex Mode" at bounding box center [456, 292] width 780 height 360
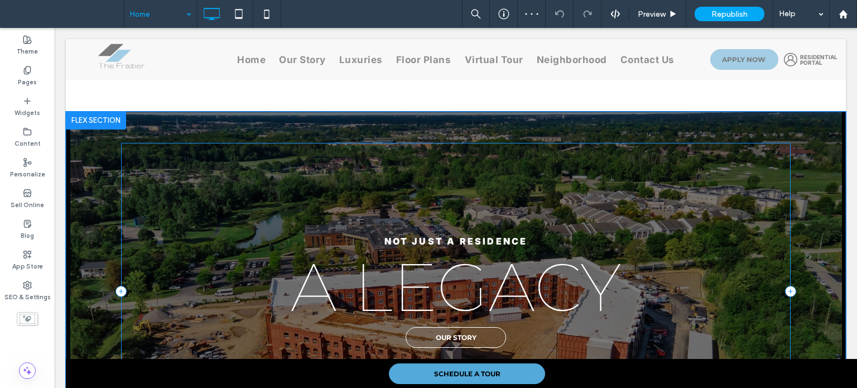
scroll to position [1782, 0]
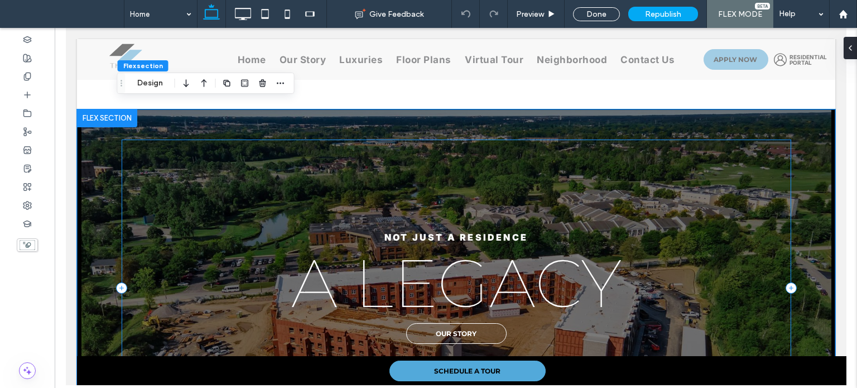
click at [121, 284] on div "Not just a residence A legacy our story" at bounding box center [455, 287] width 669 height 296
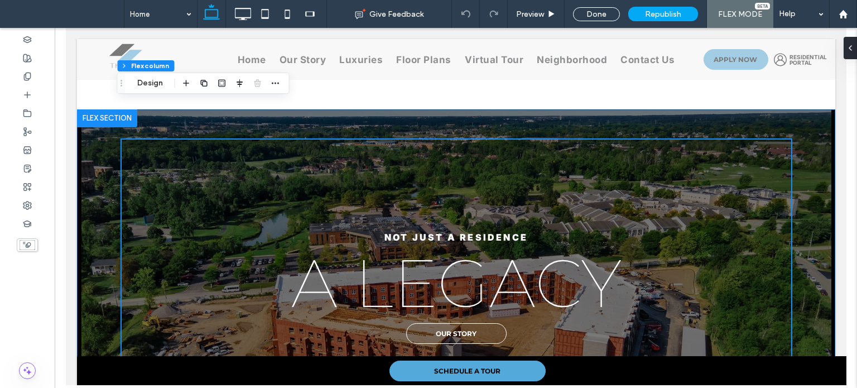
click at [99, 278] on div "Not just a residence A legacy our story" at bounding box center [455, 287] width 758 height 357
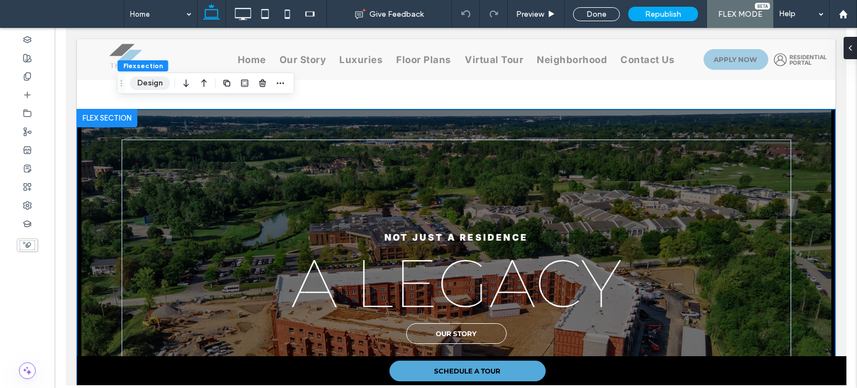
click at [159, 84] on button "Design" at bounding box center [150, 82] width 40 height 13
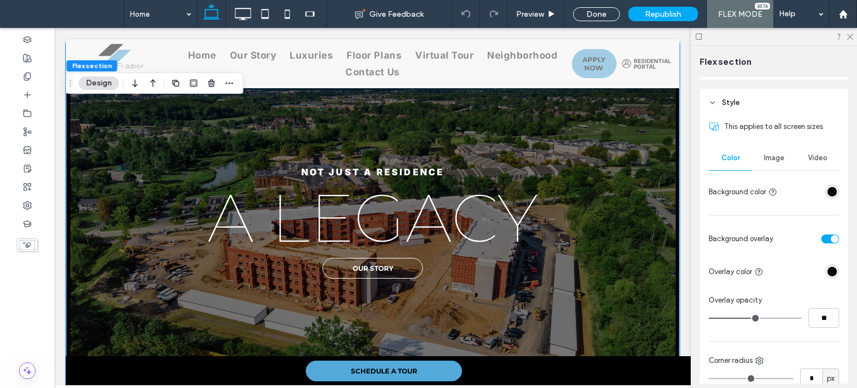
scroll to position [112, 0]
click at [763, 166] on div "Image" at bounding box center [774, 157] width 44 height 25
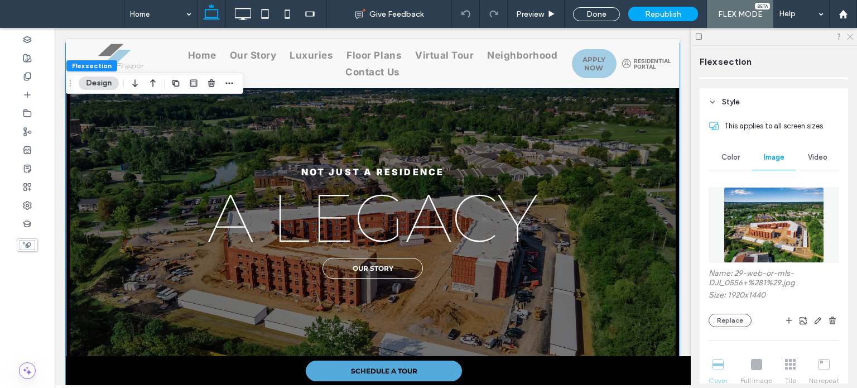
click at [847, 35] on icon at bounding box center [849, 35] width 7 height 7
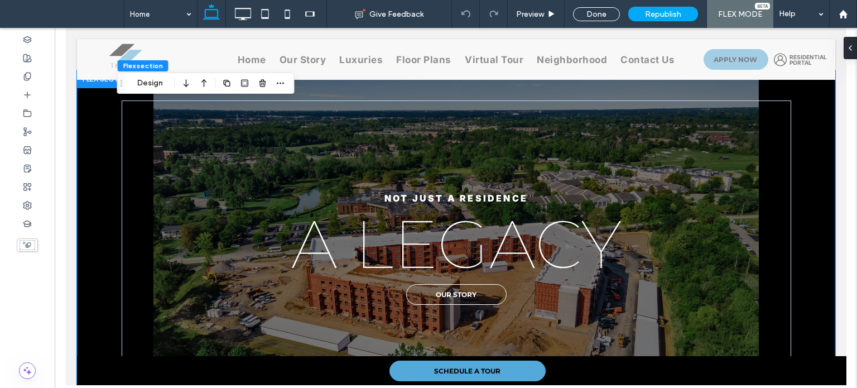
scroll to position [1782, 0]
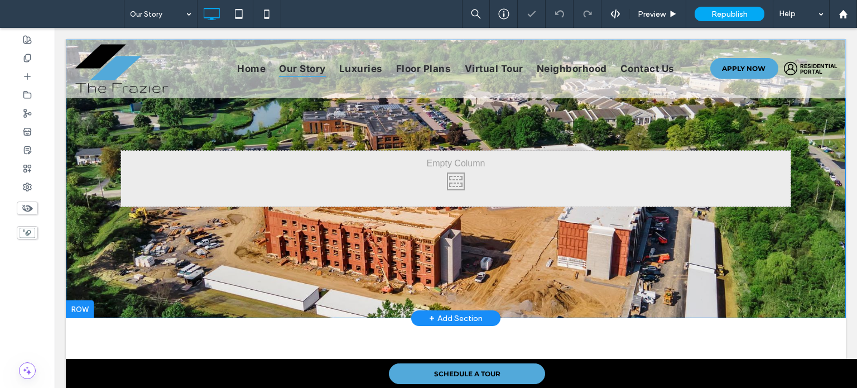
click at [149, 261] on div "Click To Paste Click To Paste Row + Add Section" at bounding box center [456, 178] width 780 height 279
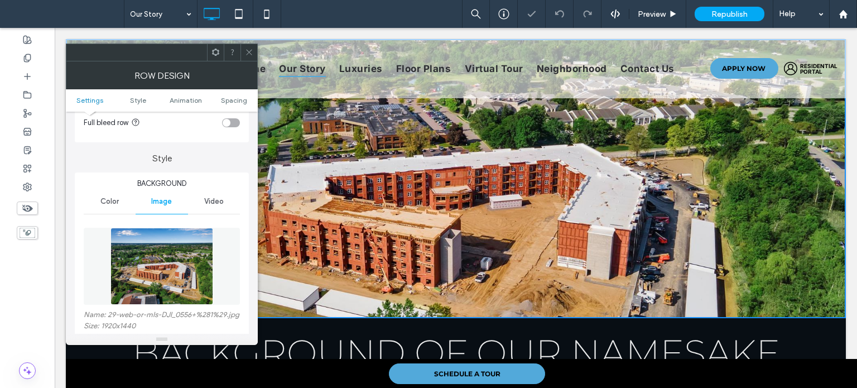
scroll to position [112, 0]
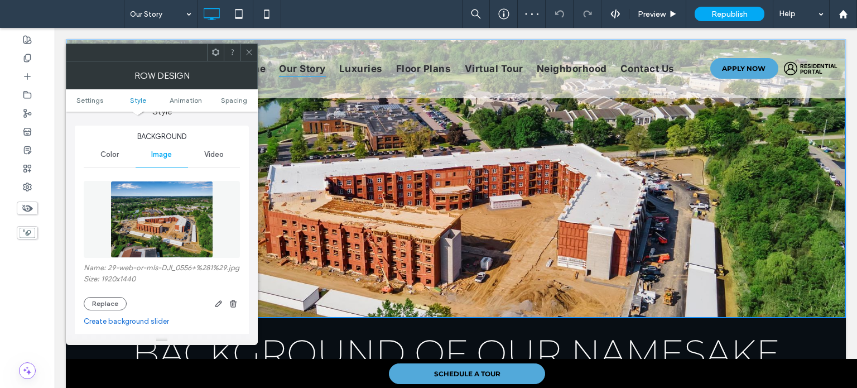
click at [245, 46] on span at bounding box center [249, 52] width 8 height 17
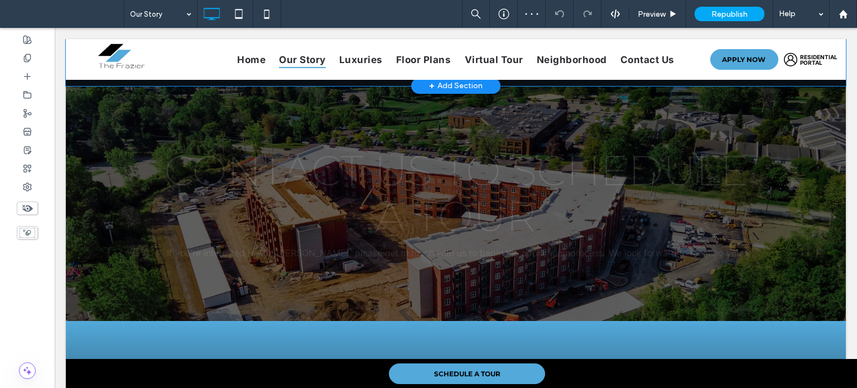
scroll to position [781, 0]
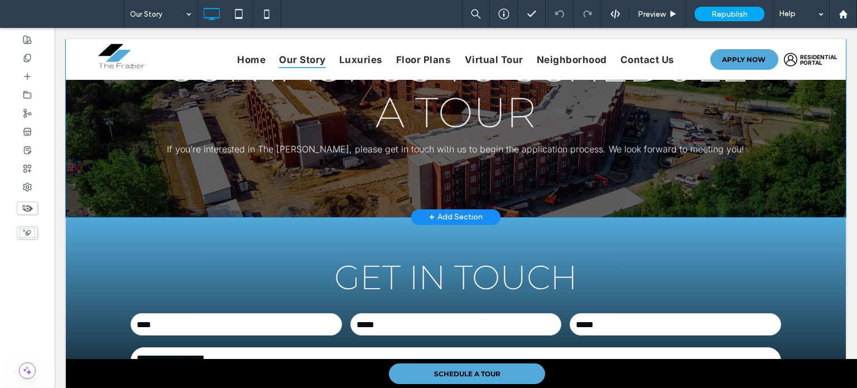
click at [156, 185] on div "Contact Us to Schedule a Tour If you’re interested in The Frazier, please get i…" at bounding box center [456, 99] width 780 height 235
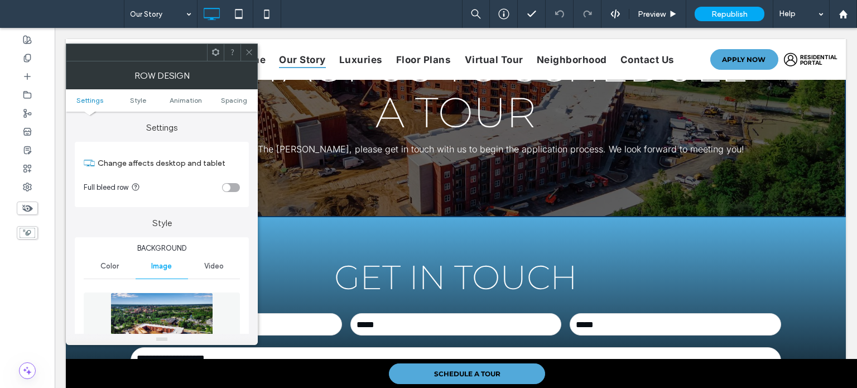
scroll to position [223, 0]
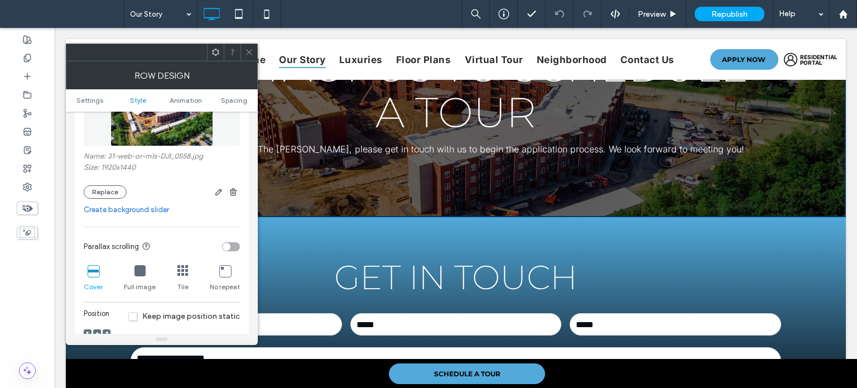
click at [250, 47] on span at bounding box center [249, 52] width 8 height 17
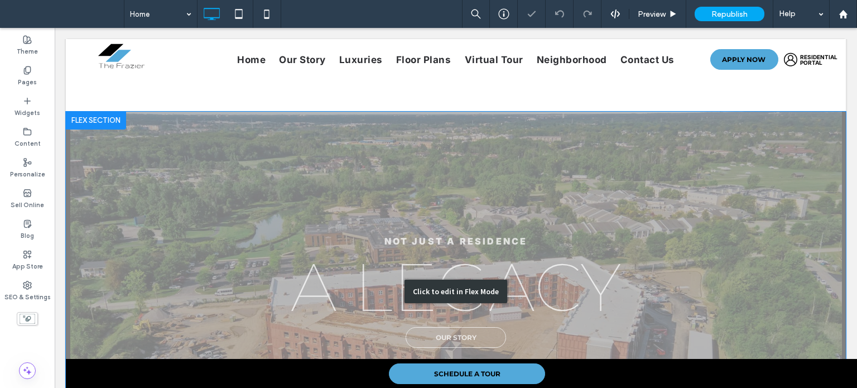
click at [149, 299] on div "Click to edit in Flex Mode" at bounding box center [456, 292] width 780 height 360
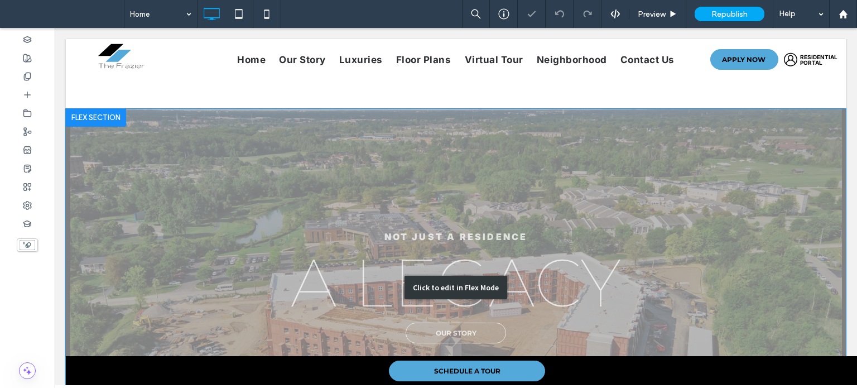
scroll to position [1782, 0]
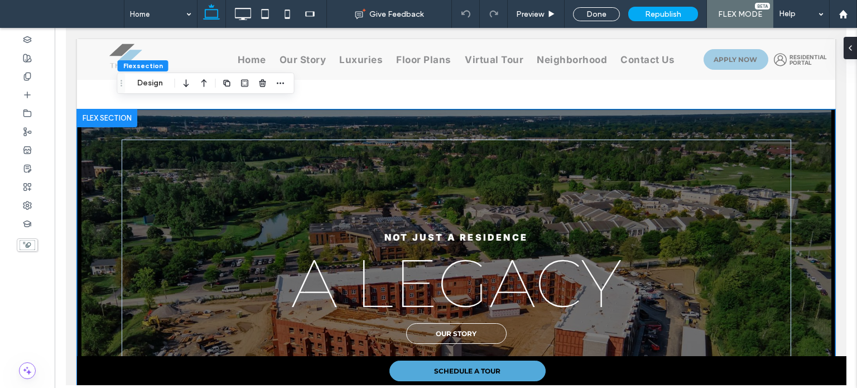
click at [102, 317] on div "Not just a residence A legacy our story" at bounding box center [455, 287] width 758 height 357
click at [170, 85] on div "Flex section Design" at bounding box center [205, 83] width 177 height 21
click at [162, 85] on button "Design" at bounding box center [150, 82] width 40 height 13
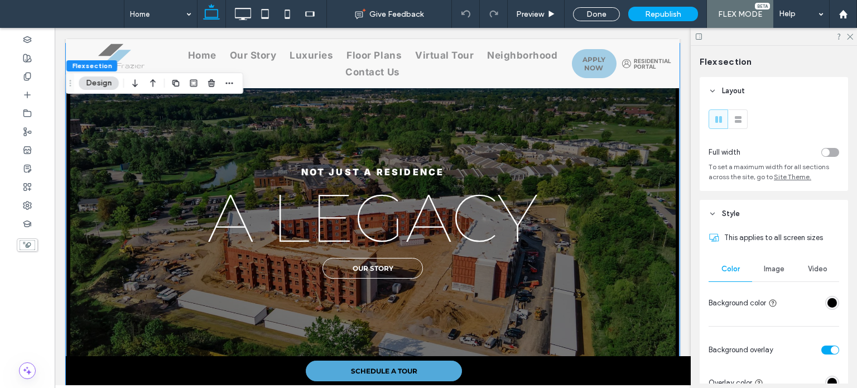
click at [779, 272] on span "Image" at bounding box center [774, 268] width 21 height 9
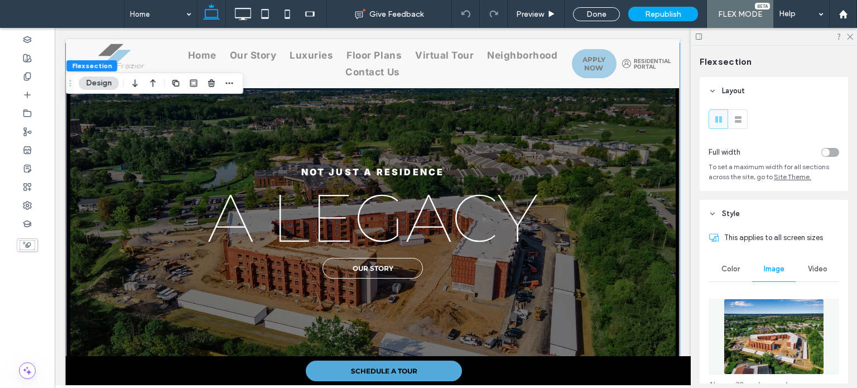
scroll to position [112, 0]
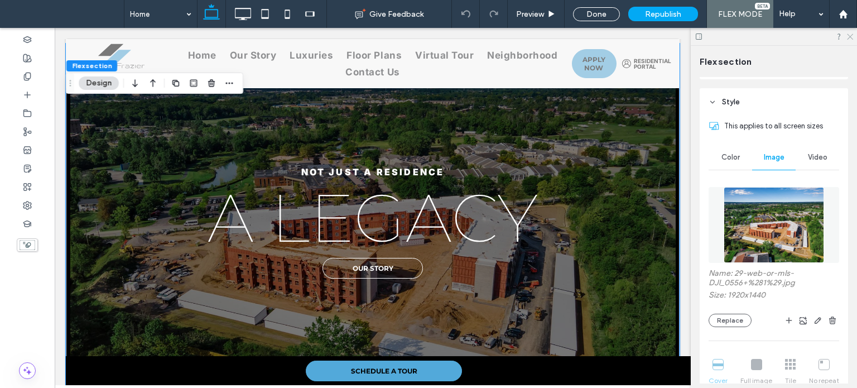
click at [850, 39] on icon at bounding box center [849, 35] width 7 height 7
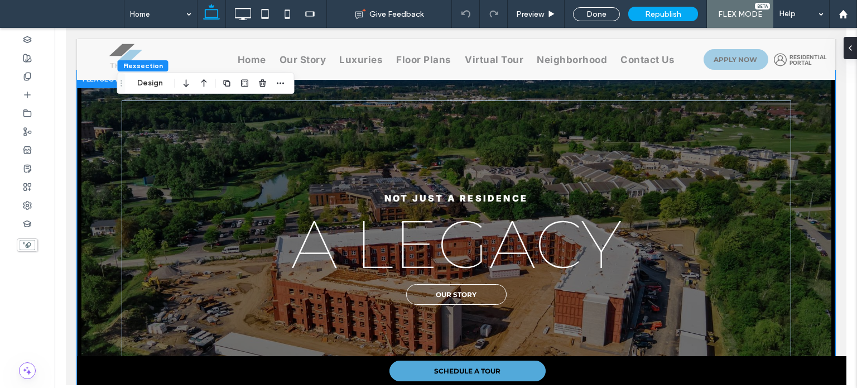
scroll to position [1782, 0]
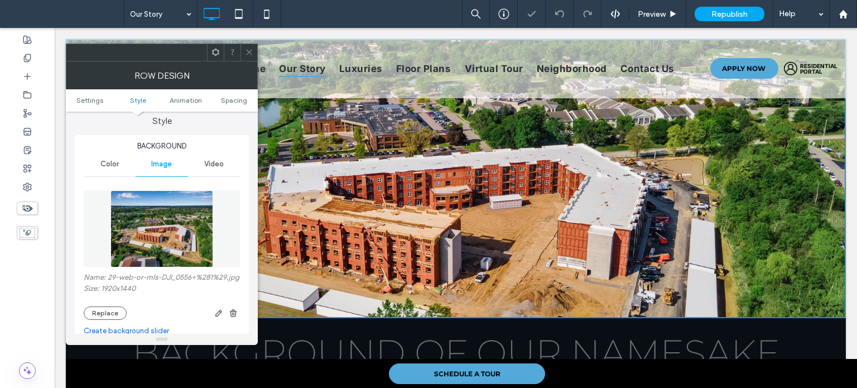
scroll to position [223, 0]
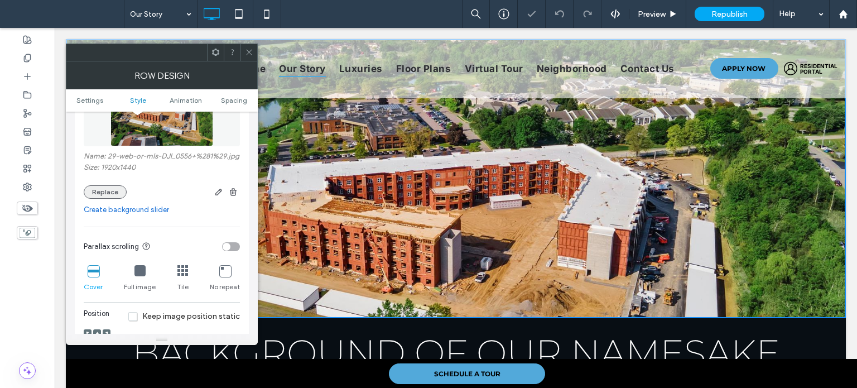
click at [94, 199] on button "Replace" at bounding box center [105, 191] width 43 height 13
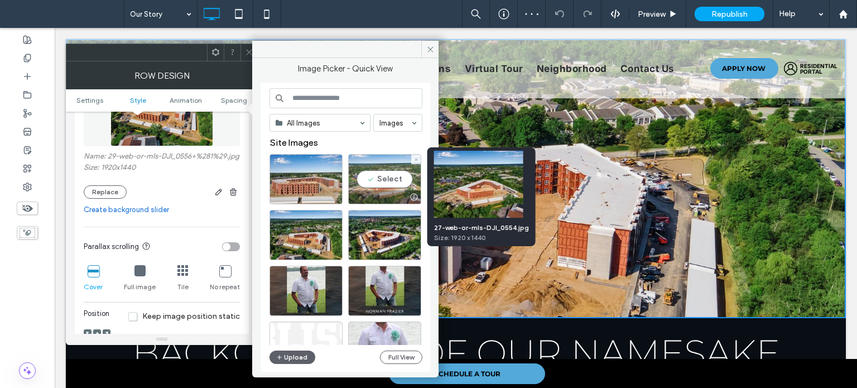
click at [379, 187] on div "Select" at bounding box center [384, 179] width 73 height 50
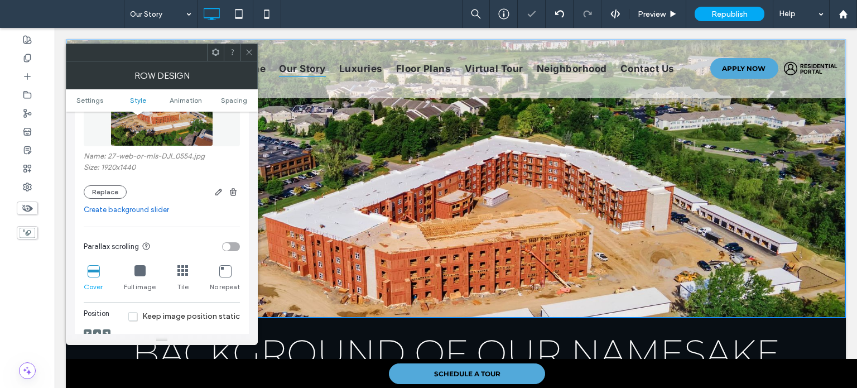
click at [249, 51] on use at bounding box center [249, 53] width 6 height 6
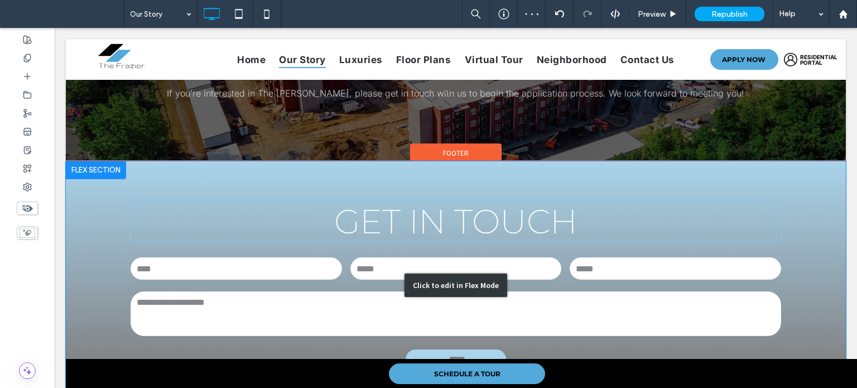
scroll to position [669, 0]
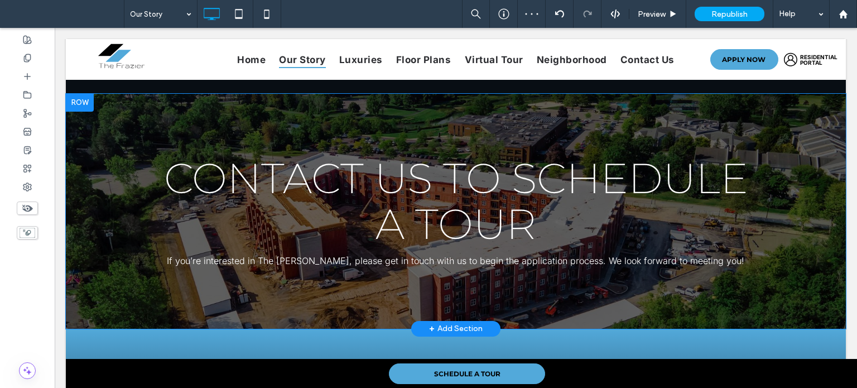
click at [146, 278] on div "Contact Us to Schedule a Tour If you’re interested in The Frazier, please get i…" at bounding box center [456, 211] width 780 height 235
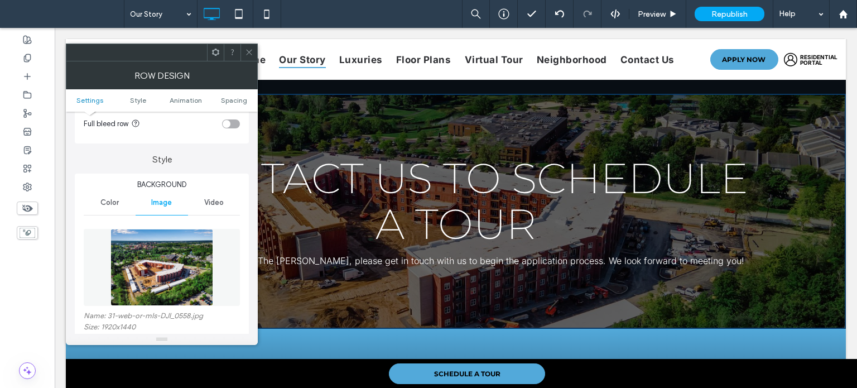
scroll to position [112, 0]
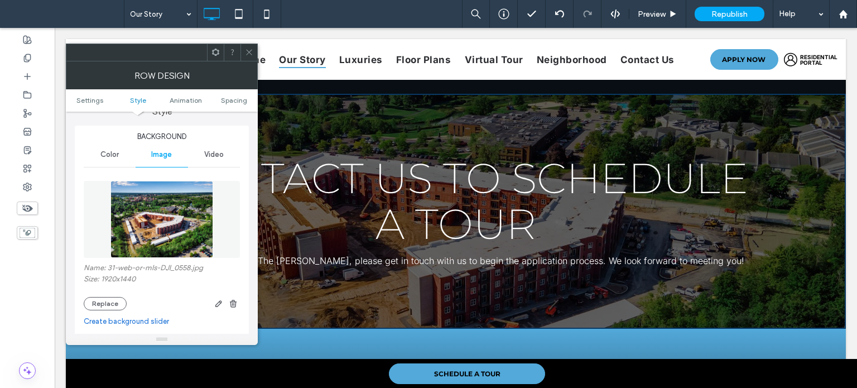
click at [254, 49] on div at bounding box center [248, 52] width 17 height 17
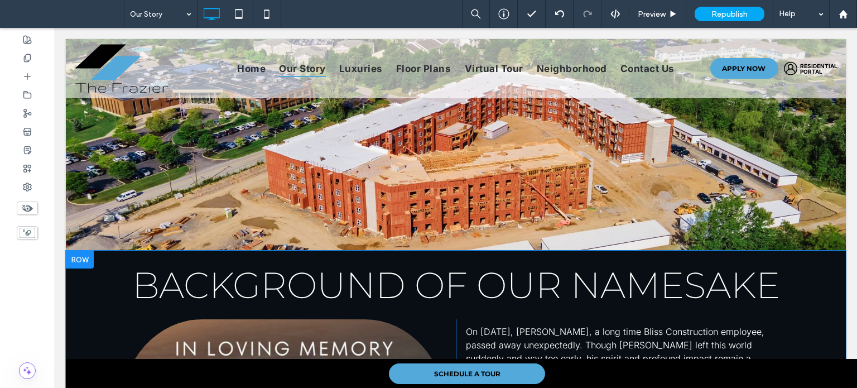
scroll to position [0, 0]
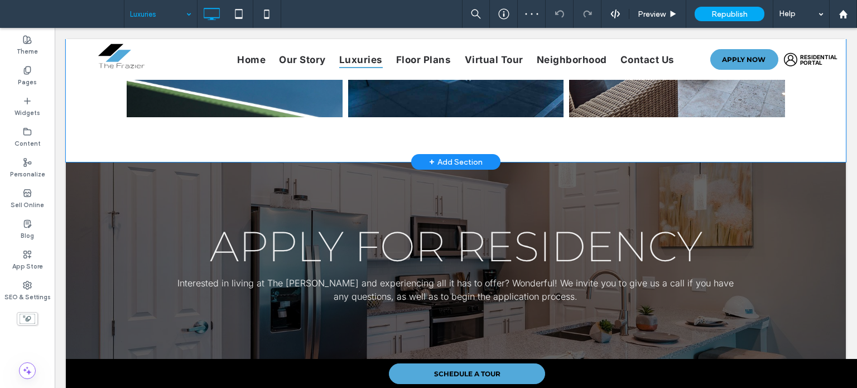
scroll to position [1283, 0]
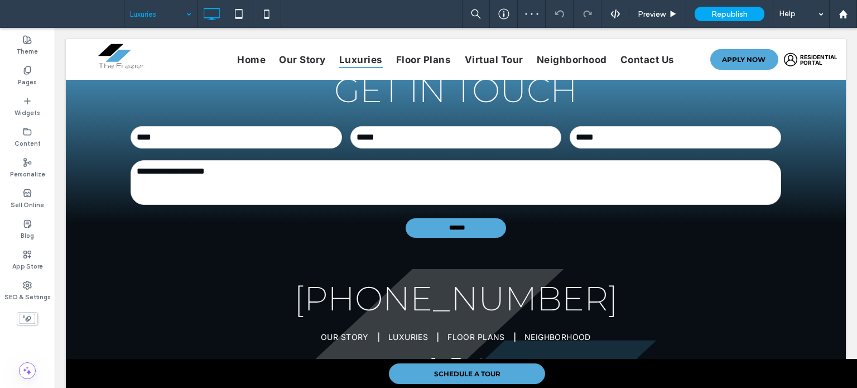
click at [134, 7] on input at bounding box center [158, 14] width 56 height 28
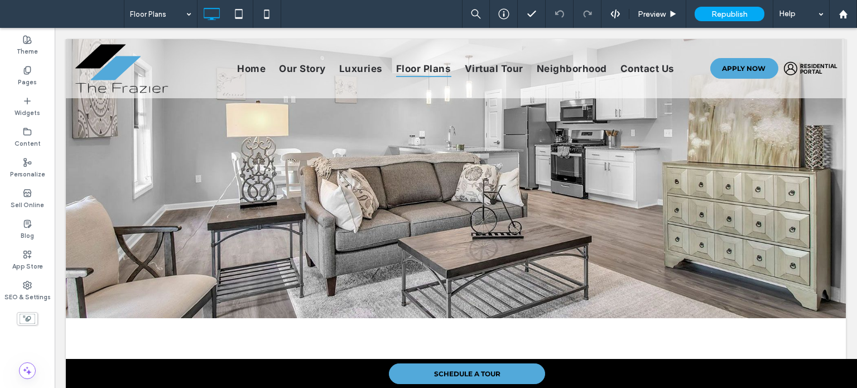
scroll to position [0, 0]
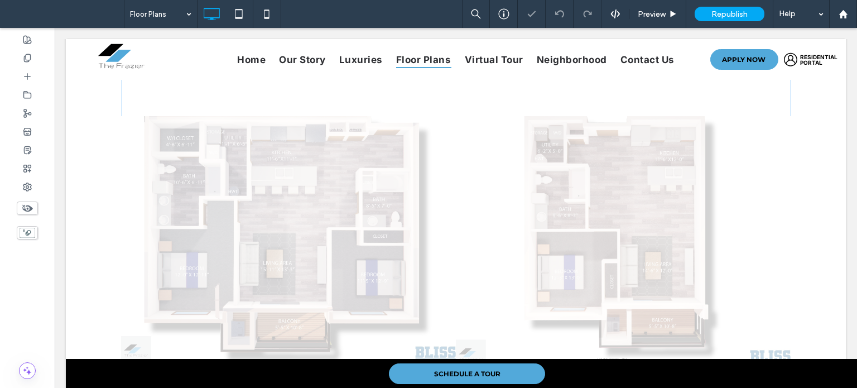
scroll to position [335, 0]
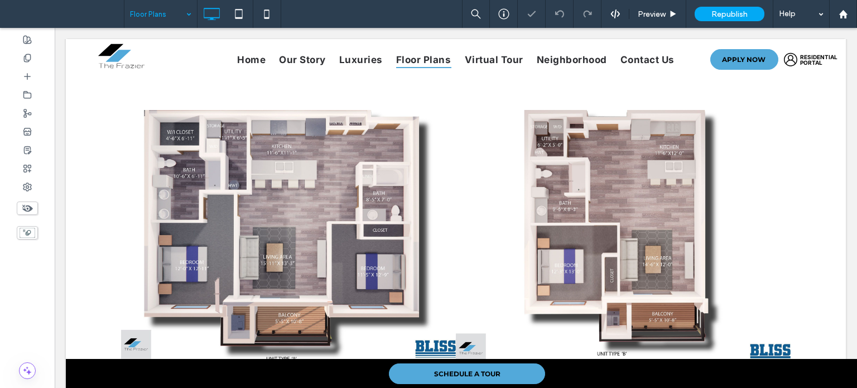
click at [142, 20] on input at bounding box center [158, 14] width 56 height 28
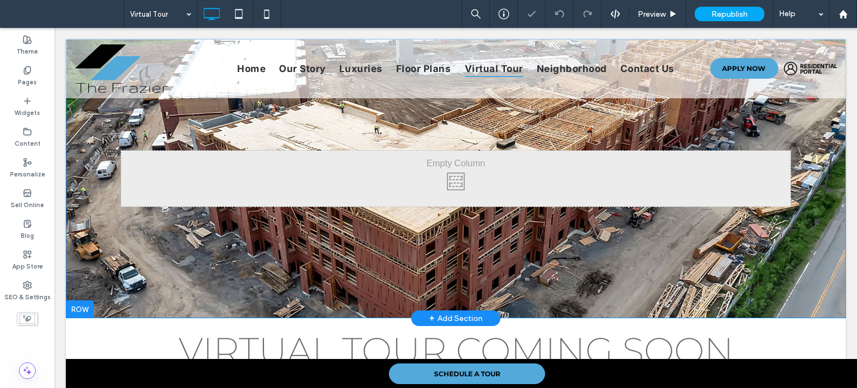
click at [344, 254] on div "Click To Paste Click To Paste Row + Add Section" at bounding box center [456, 178] width 780 height 279
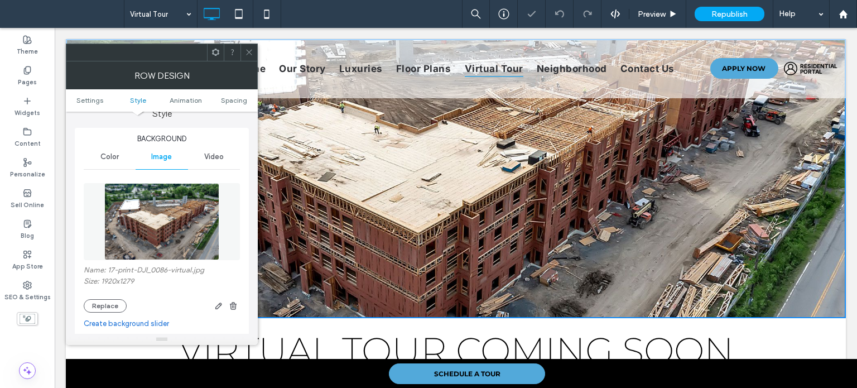
scroll to position [112, 0]
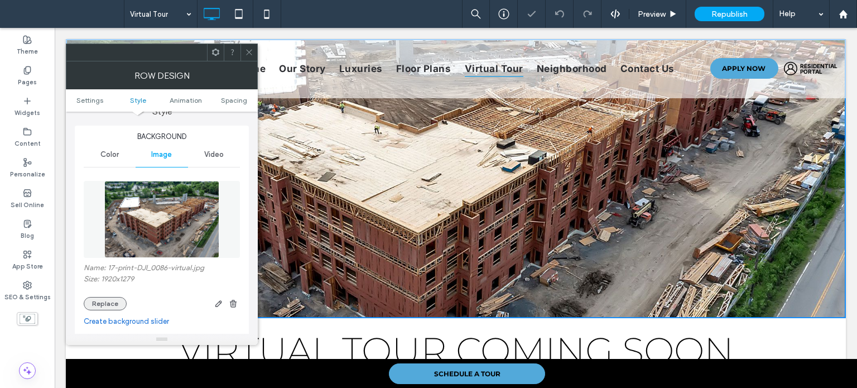
click at [114, 300] on button "Replace" at bounding box center [105, 303] width 43 height 13
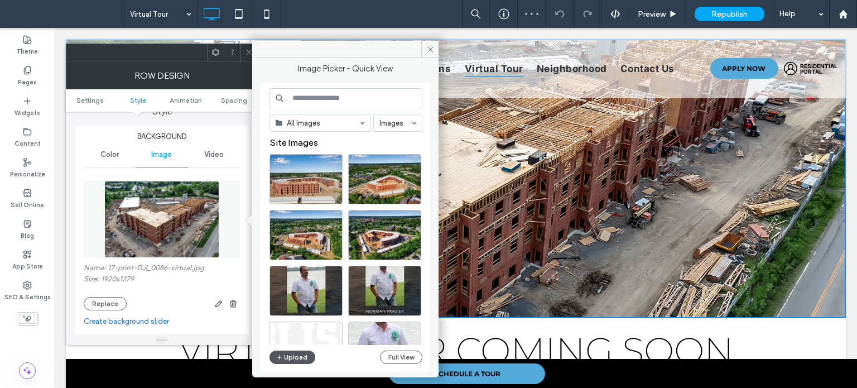
click at [306, 357] on button "Upload" at bounding box center [292, 356] width 46 height 13
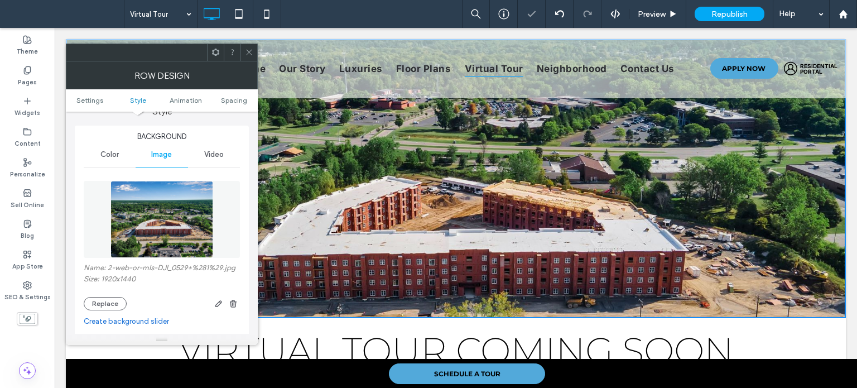
click at [246, 49] on icon at bounding box center [249, 52] width 8 height 8
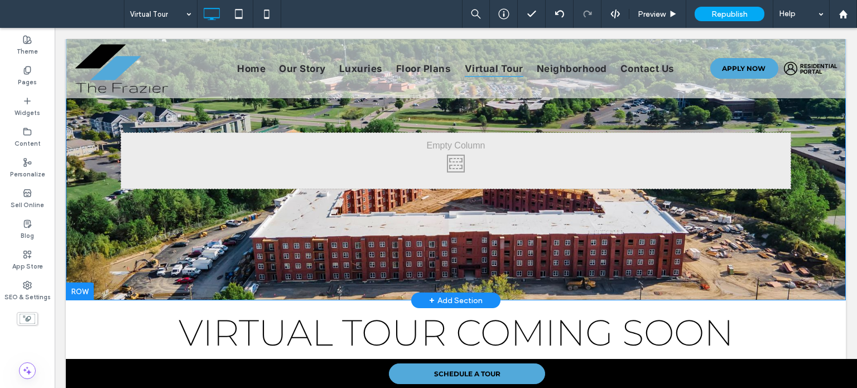
scroll to position [0, 0]
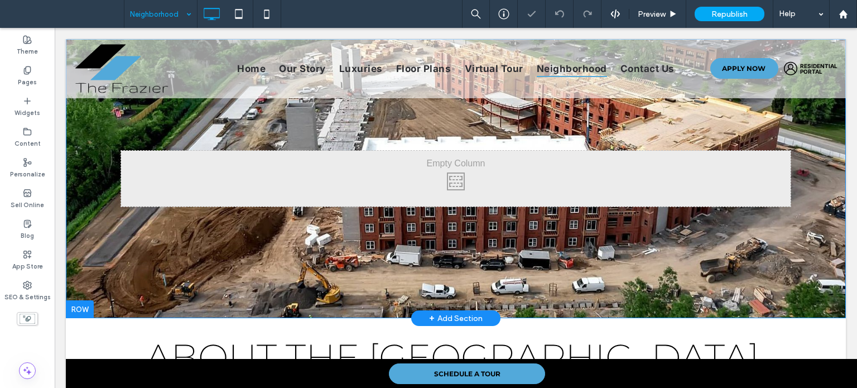
click at [382, 267] on div "Click To Paste Click To Paste Row + Add Section" at bounding box center [456, 178] width 780 height 279
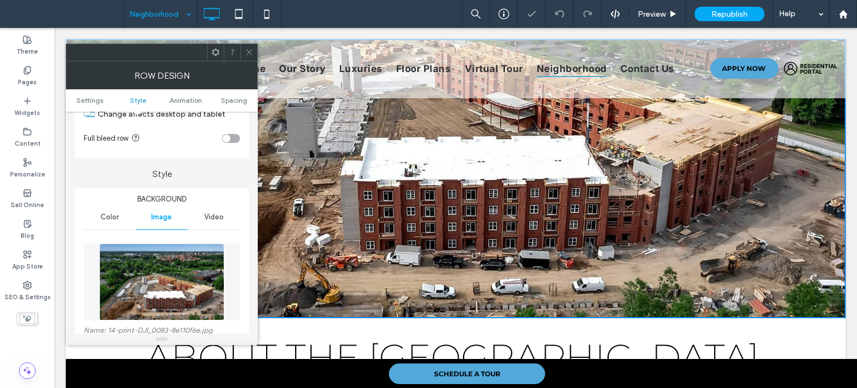
scroll to position [112, 0]
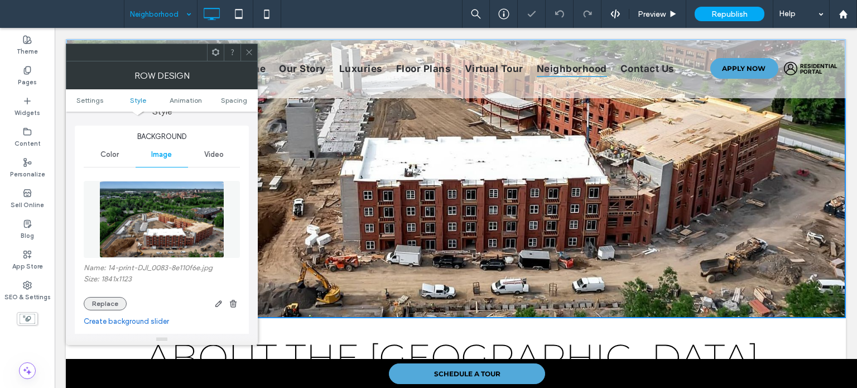
click at [113, 306] on button "Replace" at bounding box center [105, 303] width 43 height 13
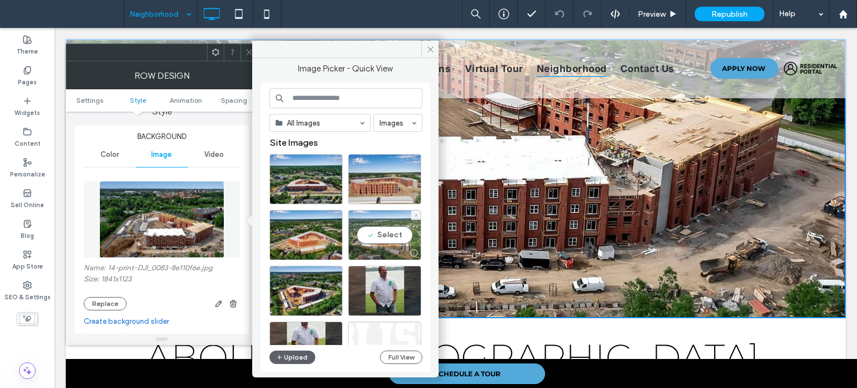
drag, startPoint x: 404, startPoint y: 233, endPoint x: 343, endPoint y: 201, distance: 68.6
click at [404, 233] on div "Select" at bounding box center [384, 235] width 73 height 50
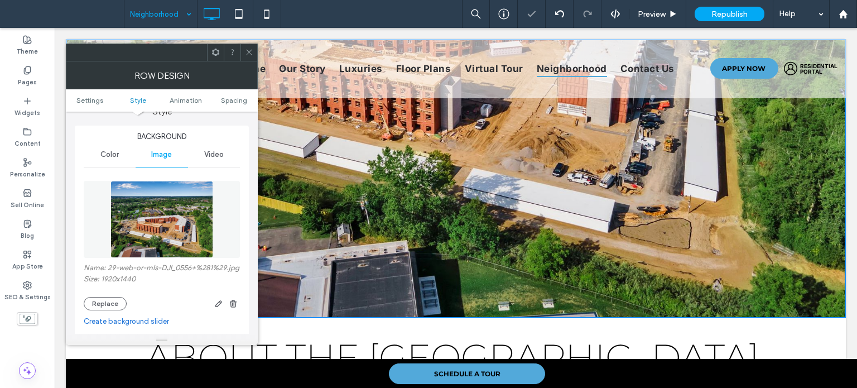
drag, startPoint x: 251, startPoint y: 51, endPoint x: 243, endPoint y: 94, distance: 44.2
click at [251, 51] on icon at bounding box center [249, 52] width 8 height 8
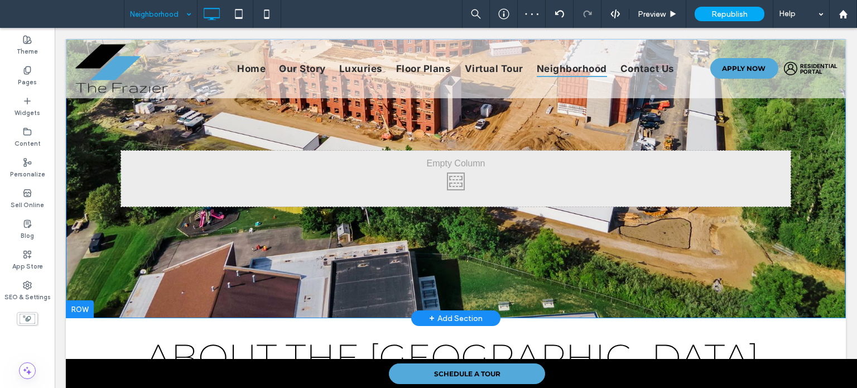
click at [154, 239] on div "Click To Paste Click To Paste Row + Add Section" at bounding box center [456, 178] width 780 height 279
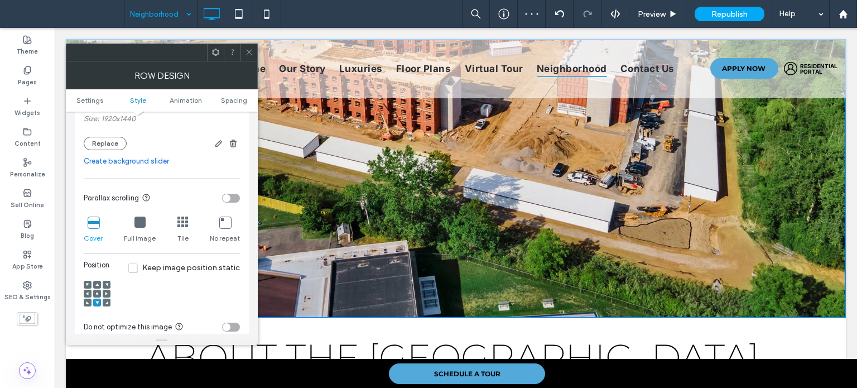
scroll to position [335, 0]
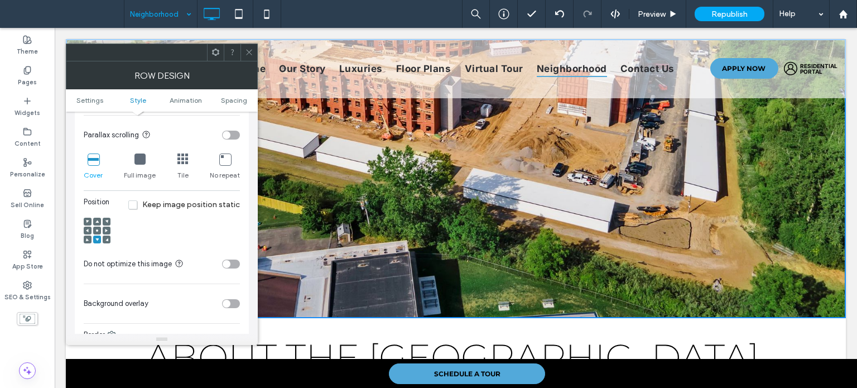
click at [95, 232] on icon at bounding box center [96, 230] width 3 height 3
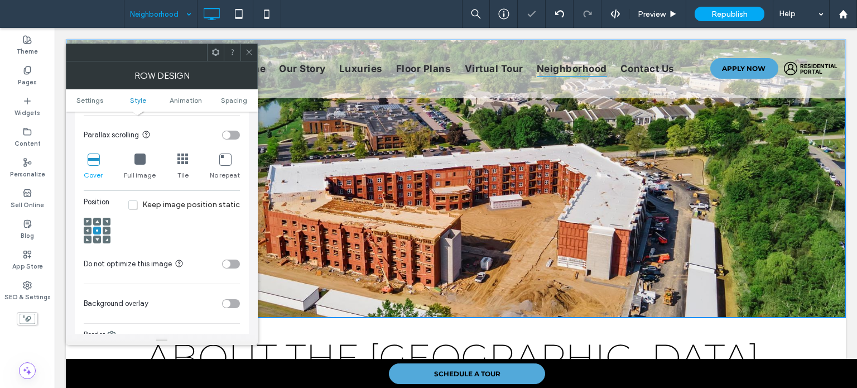
click at [95, 223] on icon at bounding box center [96, 221] width 3 height 3
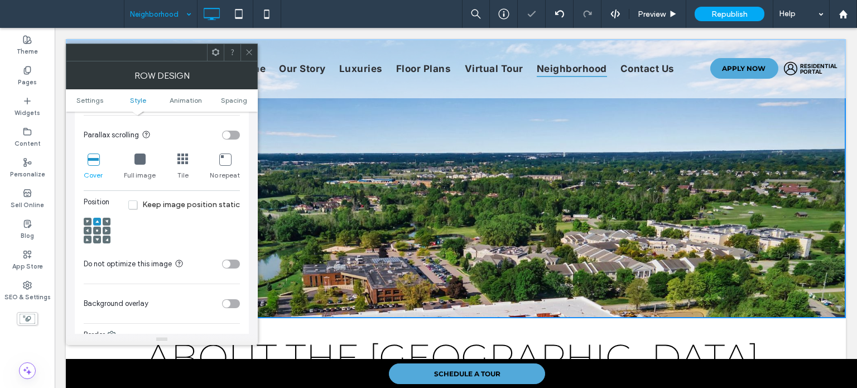
click at [98, 232] on icon at bounding box center [96, 230] width 3 height 3
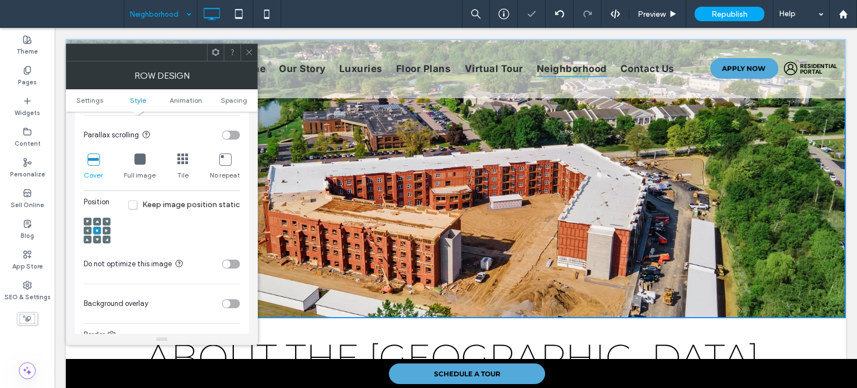
click at [248, 53] on use at bounding box center [249, 53] width 6 height 6
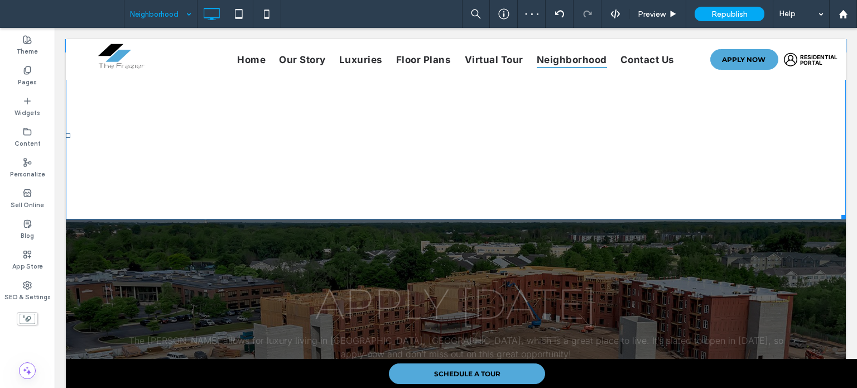
scroll to position [613, 0]
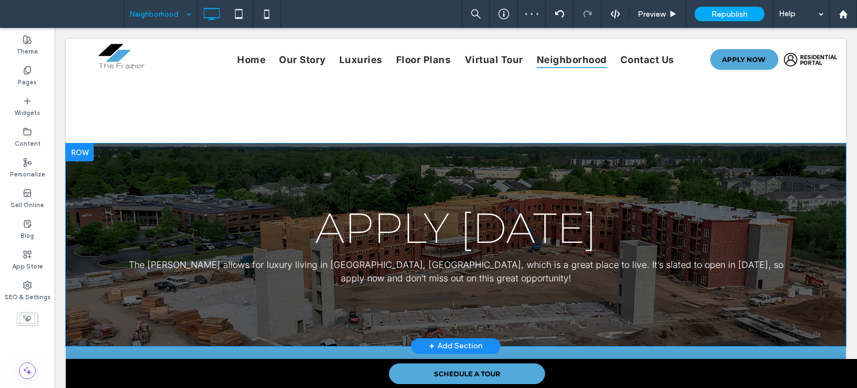
click at [176, 254] on div "Apply Today The Frazier allows for luxury living in Getzville, NY, which is a g…" at bounding box center [456, 244] width 780 height 202
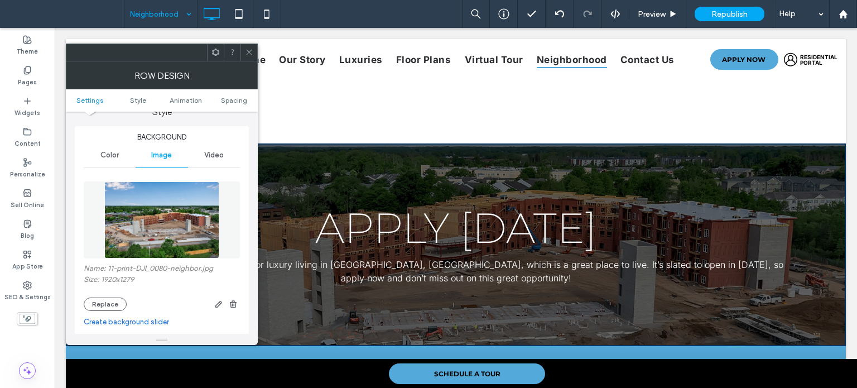
scroll to position [112, 0]
click at [109, 307] on button "Replace" at bounding box center [105, 303] width 43 height 13
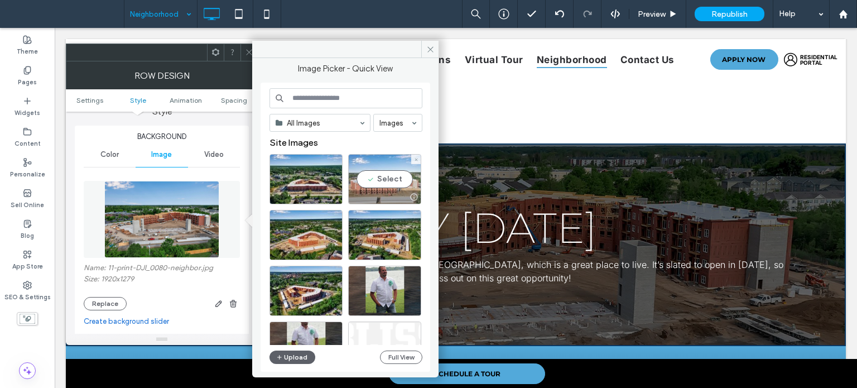
click at [390, 181] on div "Select" at bounding box center [384, 179] width 73 height 50
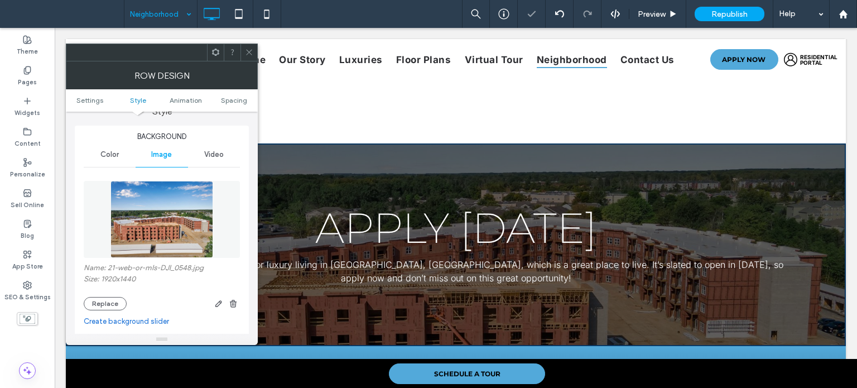
click at [254, 55] on div at bounding box center [248, 52] width 17 height 17
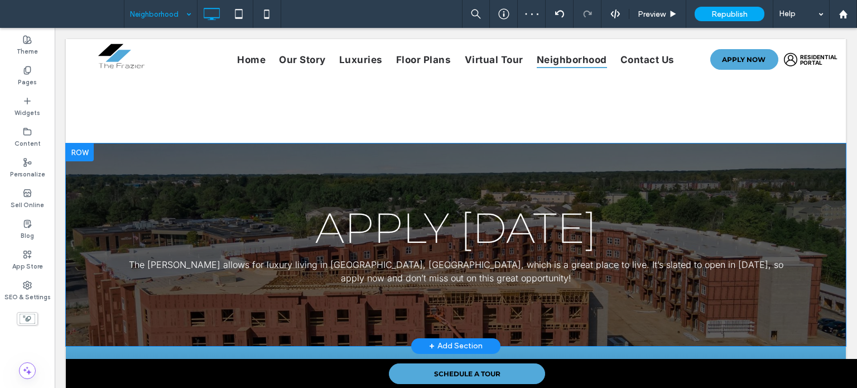
click at [187, 225] on div "Apply Today The Frazier allows for luxury living in Getzville, NY, which is a g…" at bounding box center [456, 244] width 780 height 202
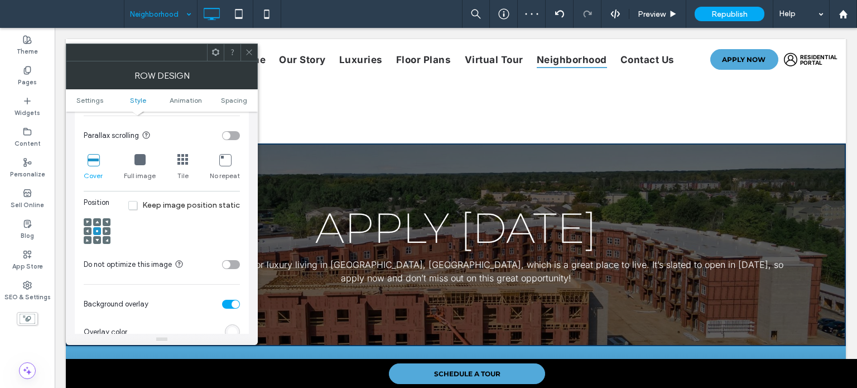
scroll to position [335, 0]
click at [96, 220] on icon at bounding box center [96, 221] width 3 height 3
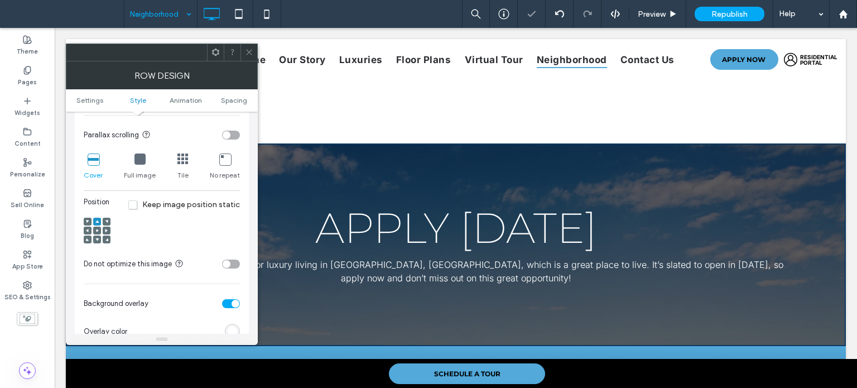
click at [96, 238] on icon at bounding box center [96, 239] width 3 height 3
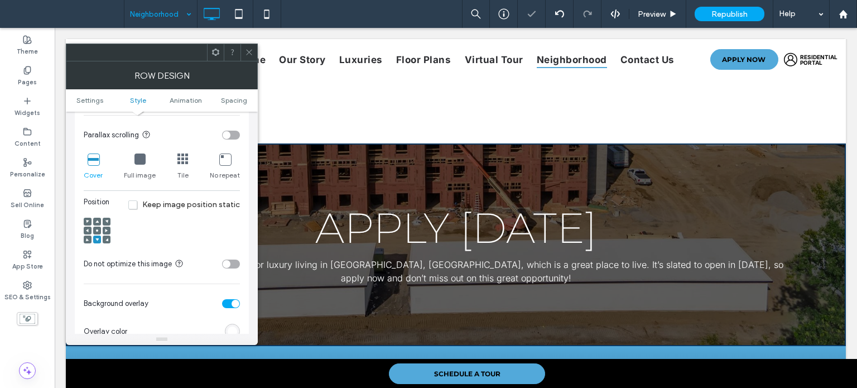
click at [96, 240] on use at bounding box center [96, 239] width 3 height 3
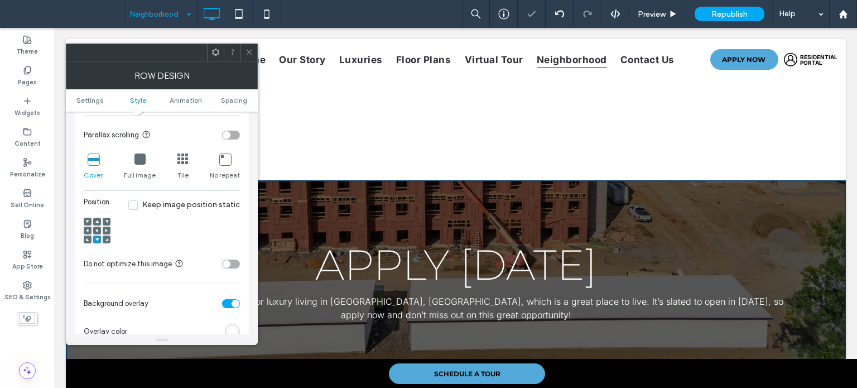
scroll to position [558, 0]
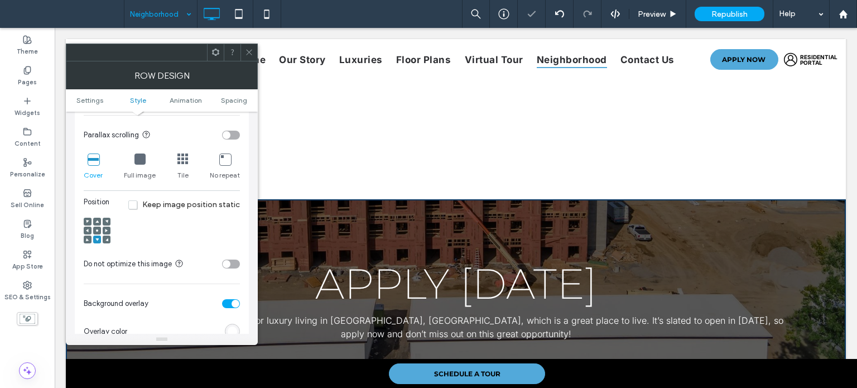
click at [94, 231] on div at bounding box center [97, 230] width 8 height 8
click at [98, 231] on icon at bounding box center [96, 230] width 3 height 3
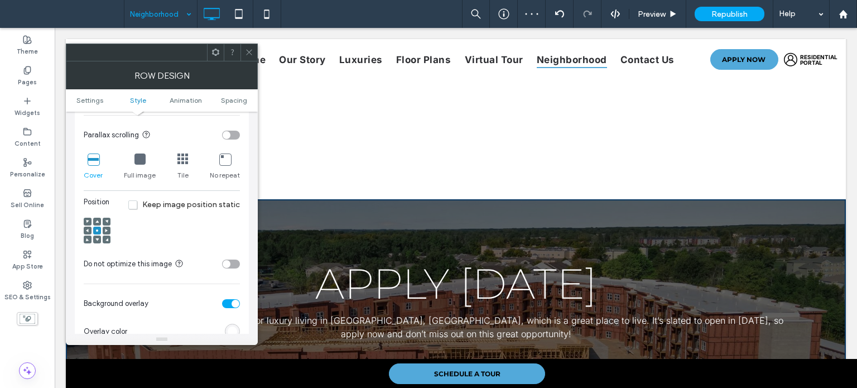
click at [252, 56] on span at bounding box center [249, 52] width 8 height 17
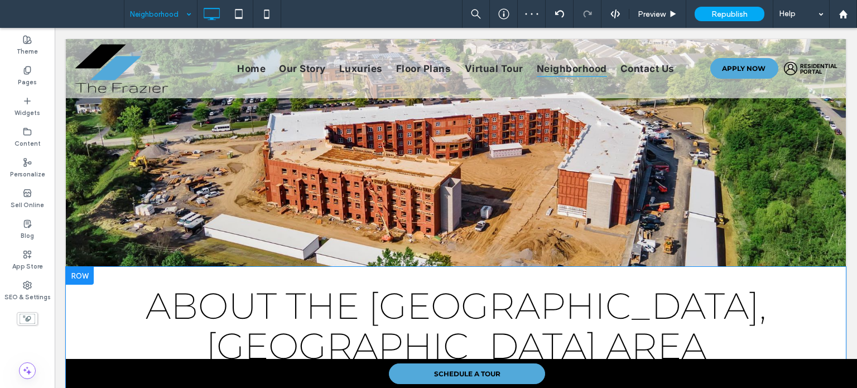
scroll to position [0, 0]
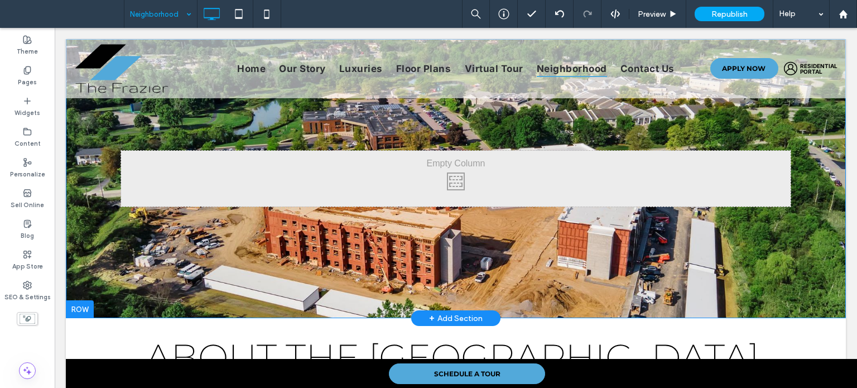
click at [246, 256] on div "Click To Paste Click To Paste Row + Add Section" at bounding box center [456, 178] width 780 height 279
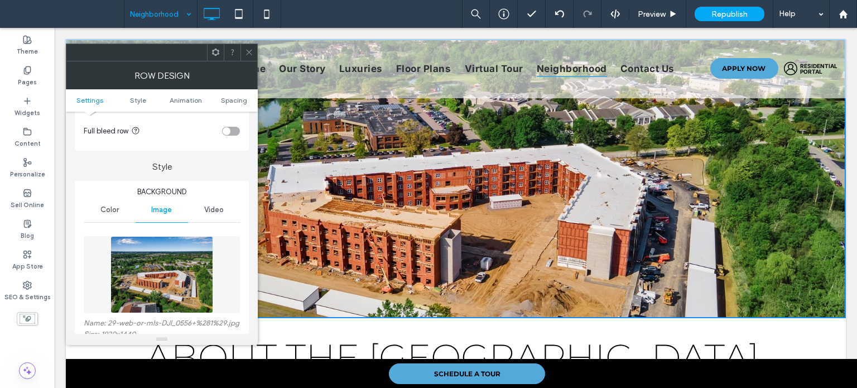
scroll to position [167, 0]
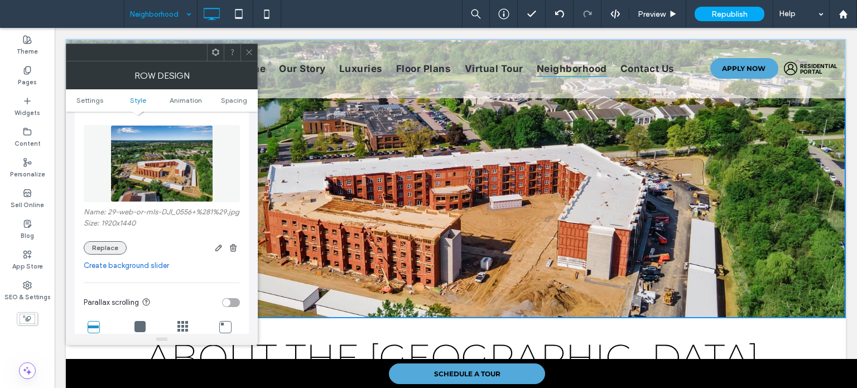
click at [118, 252] on button "Replace" at bounding box center [105, 247] width 43 height 13
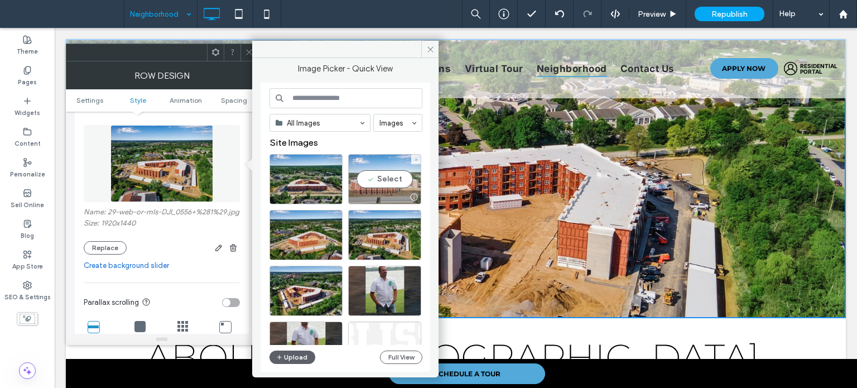
click at [375, 180] on div "Select" at bounding box center [384, 179] width 73 height 50
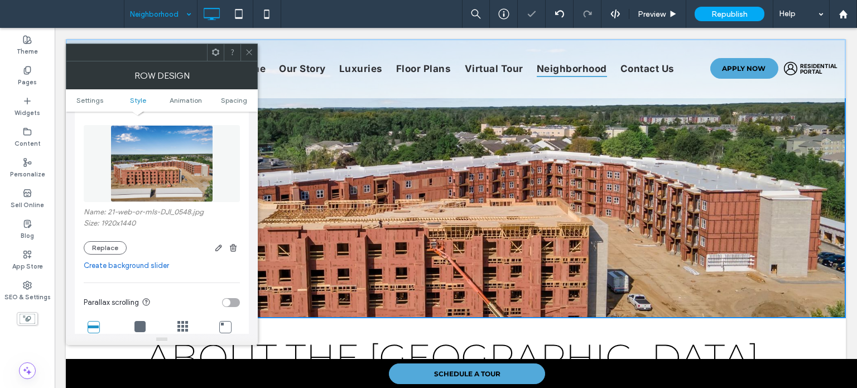
click at [246, 51] on icon at bounding box center [249, 52] width 8 height 8
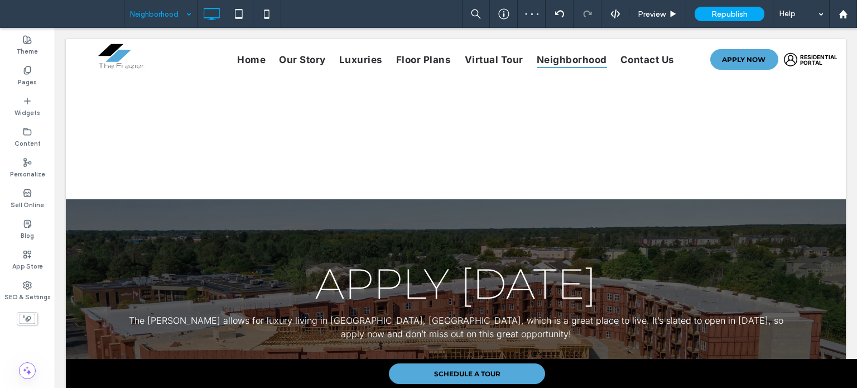
scroll to position [613, 0]
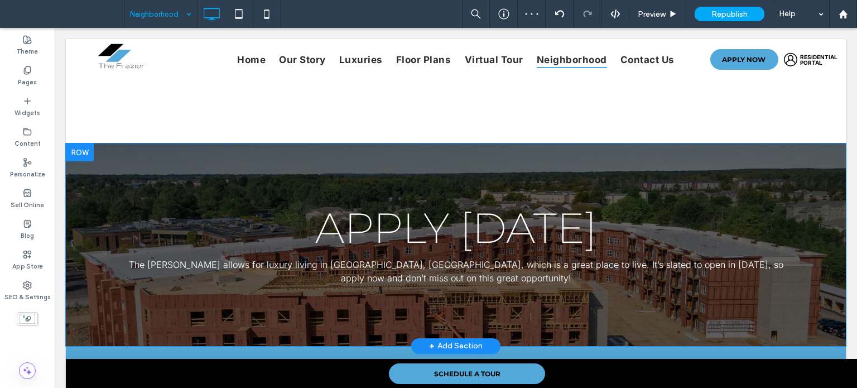
click at [155, 240] on div "Apply Today The Frazier allows for luxury living in Getzville, NY, which is a g…" at bounding box center [456, 244] width 780 height 202
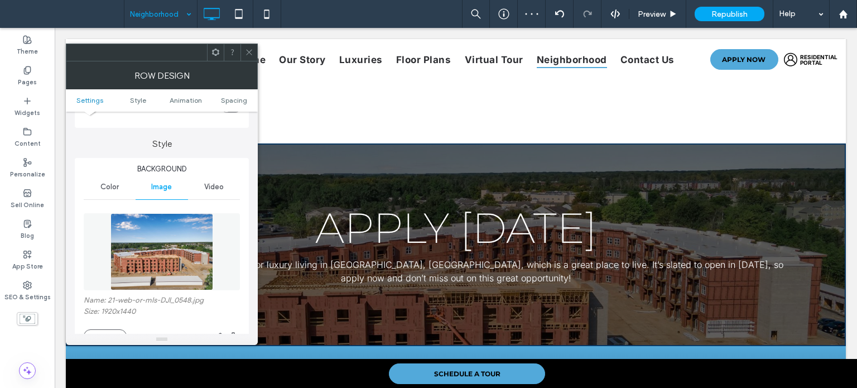
scroll to position [223, 0]
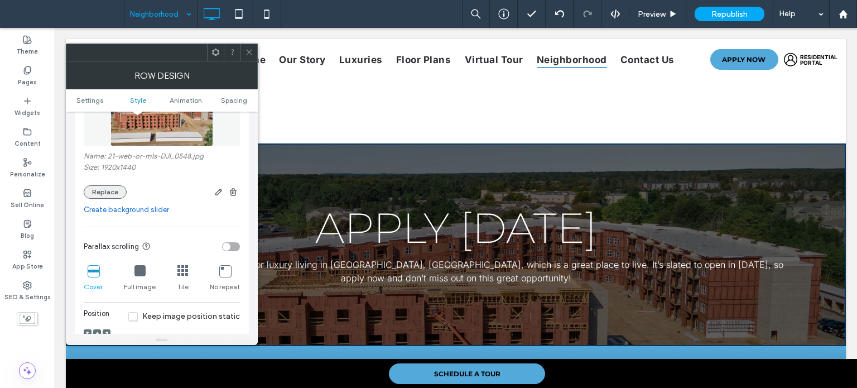
click at [103, 191] on button "Replace" at bounding box center [105, 191] width 43 height 13
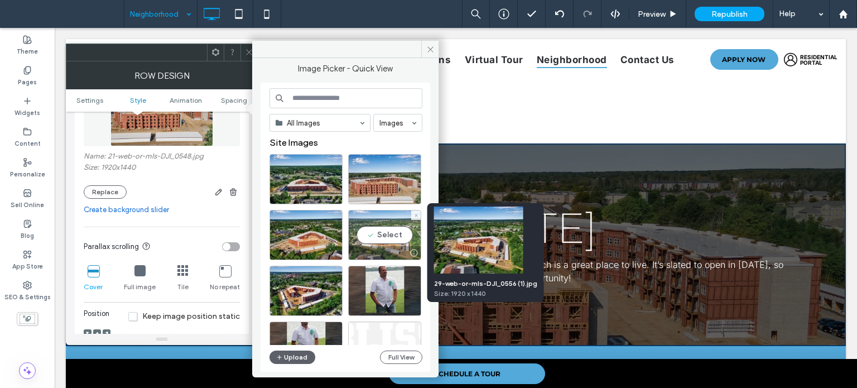
click at [396, 224] on div "Select" at bounding box center [384, 235] width 73 height 50
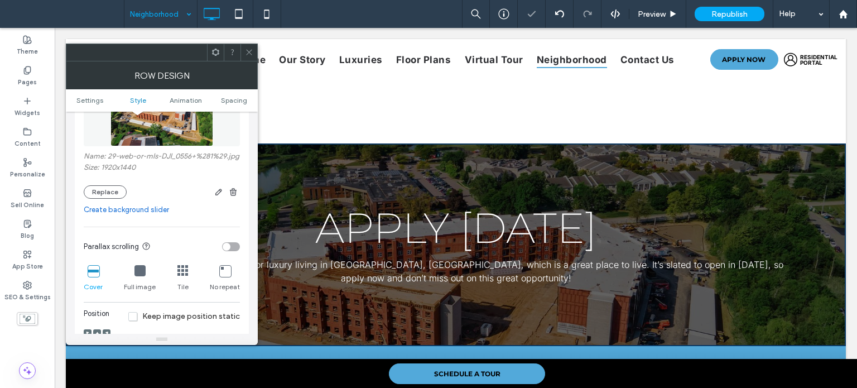
click at [248, 46] on span at bounding box center [249, 52] width 8 height 17
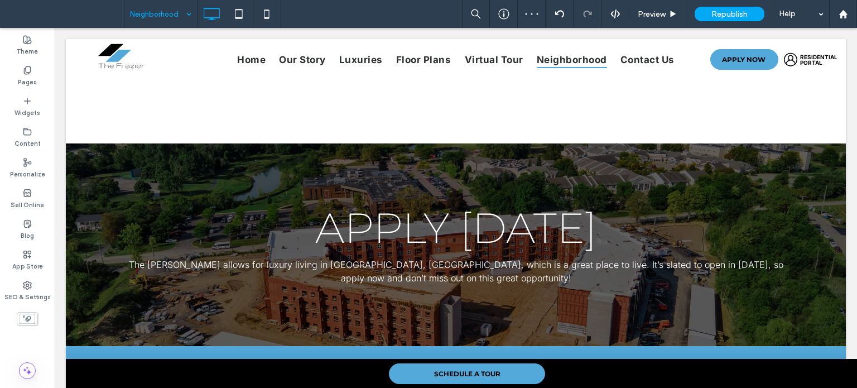
drag, startPoint x: 145, startPoint y: 11, endPoint x: 166, endPoint y: 23, distance: 24.5
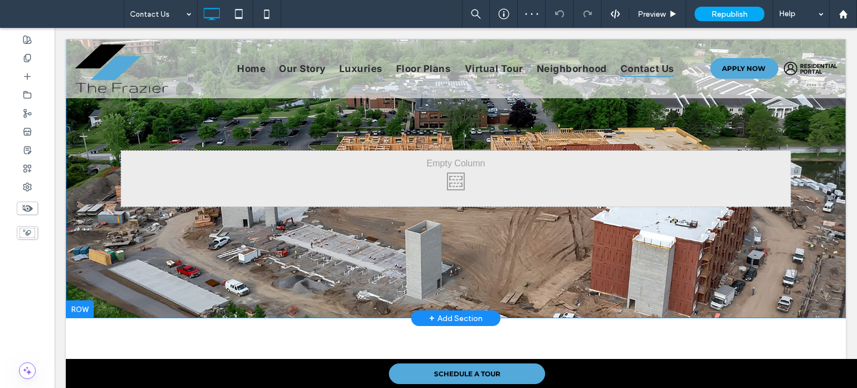
click at [274, 242] on div "Click To Paste Click To Paste Row + Add Section" at bounding box center [456, 178] width 780 height 279
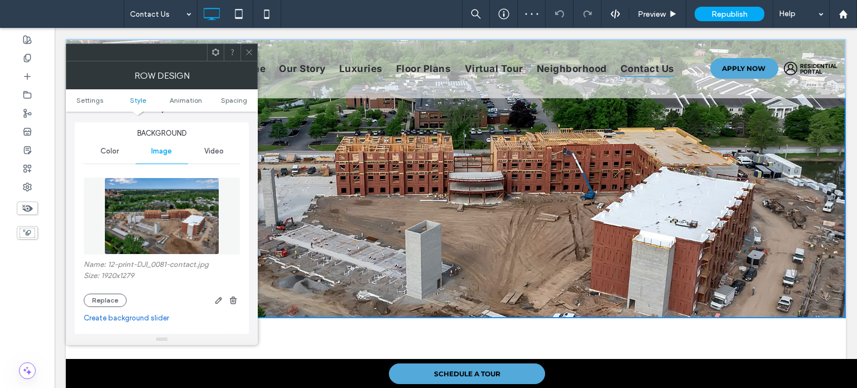
scroll to position [167, 0]
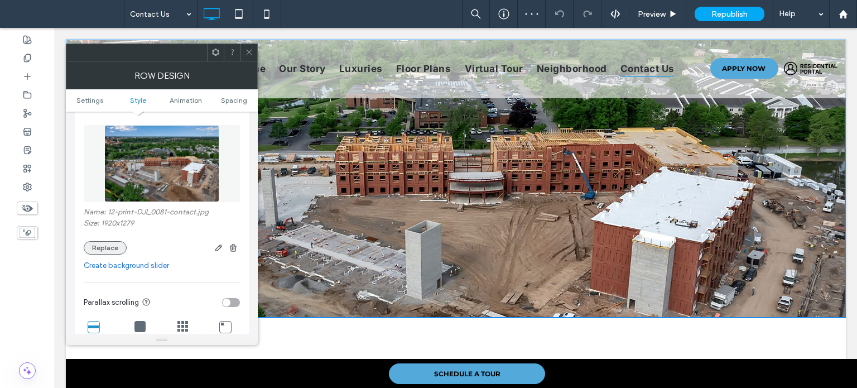
click at [105, 254] on button "Replace" at bounding box center [105, 247] width 43 height 13
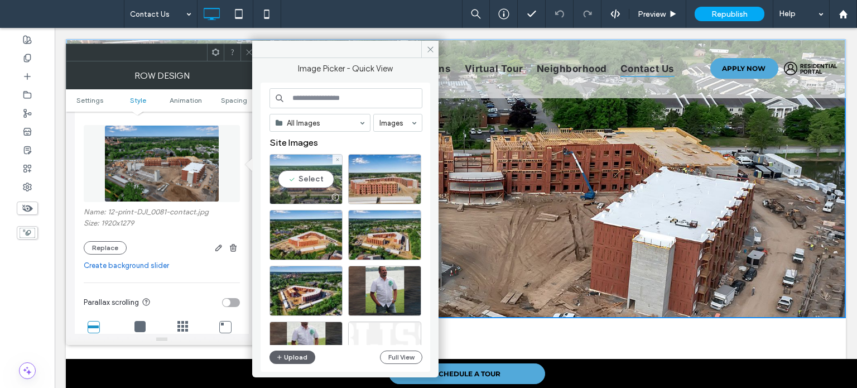
click at [326, 173] on div "Select" at bounding box center [305, 179] width 73 height 50
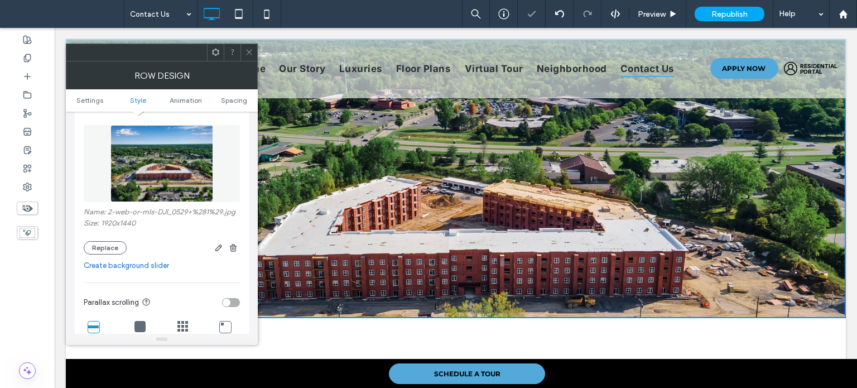
click at [249, 47] on span at bounding box center [249, 52] width 8 height 17
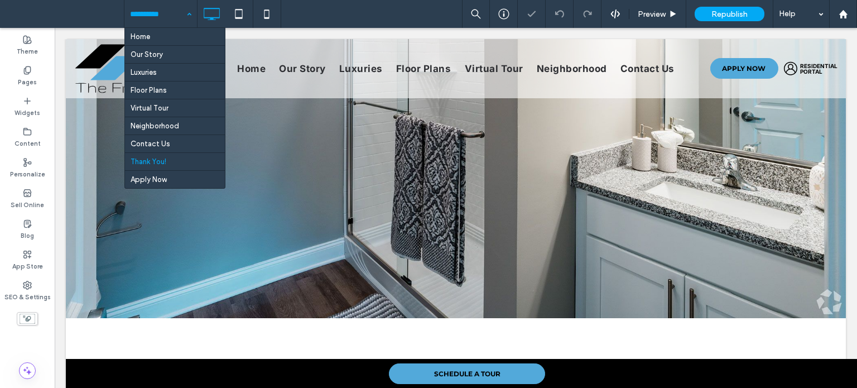
click at [159, 16] on input at bounding box center [158, 14] width 56 height 28
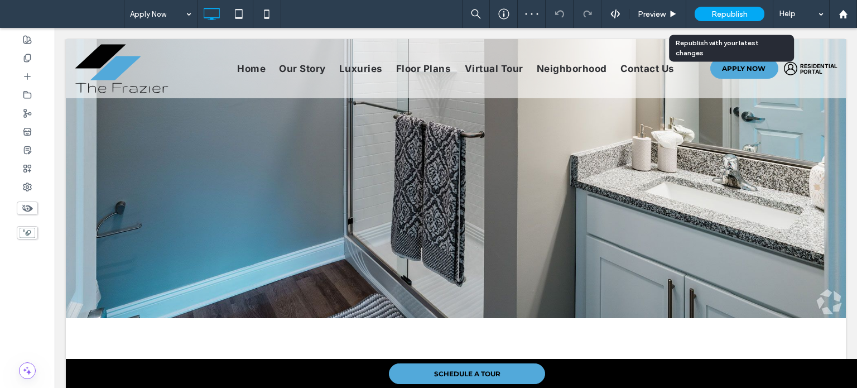
click at [731, 10] on span "Republish" at bounding box center [729, 13] width 36 height 9
